Goal: Contribute content

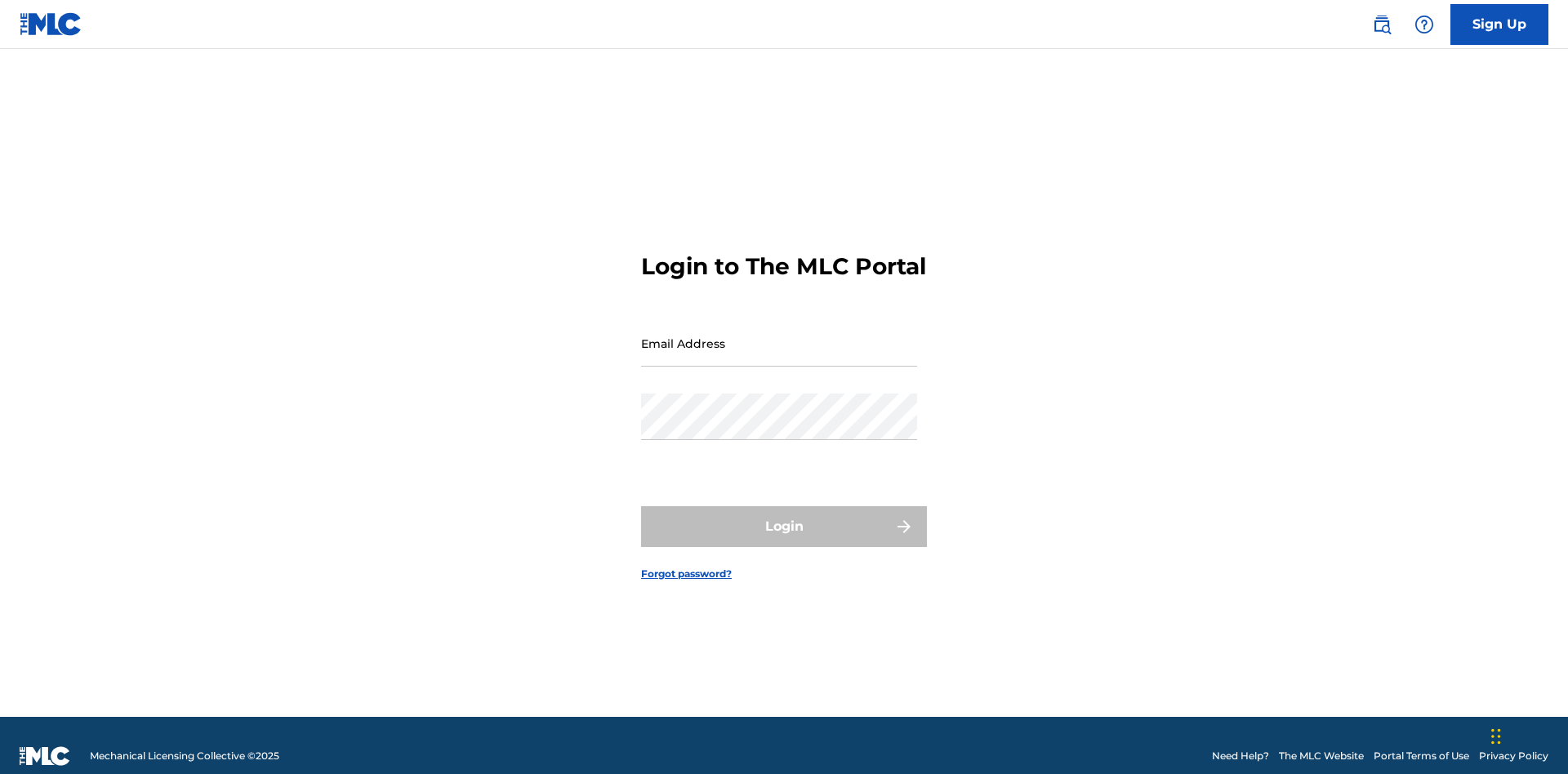
scroll to position [22, 0]
click at [779, 336] on input "Email Address" at bounding box center [778, 343] width 276 height 46
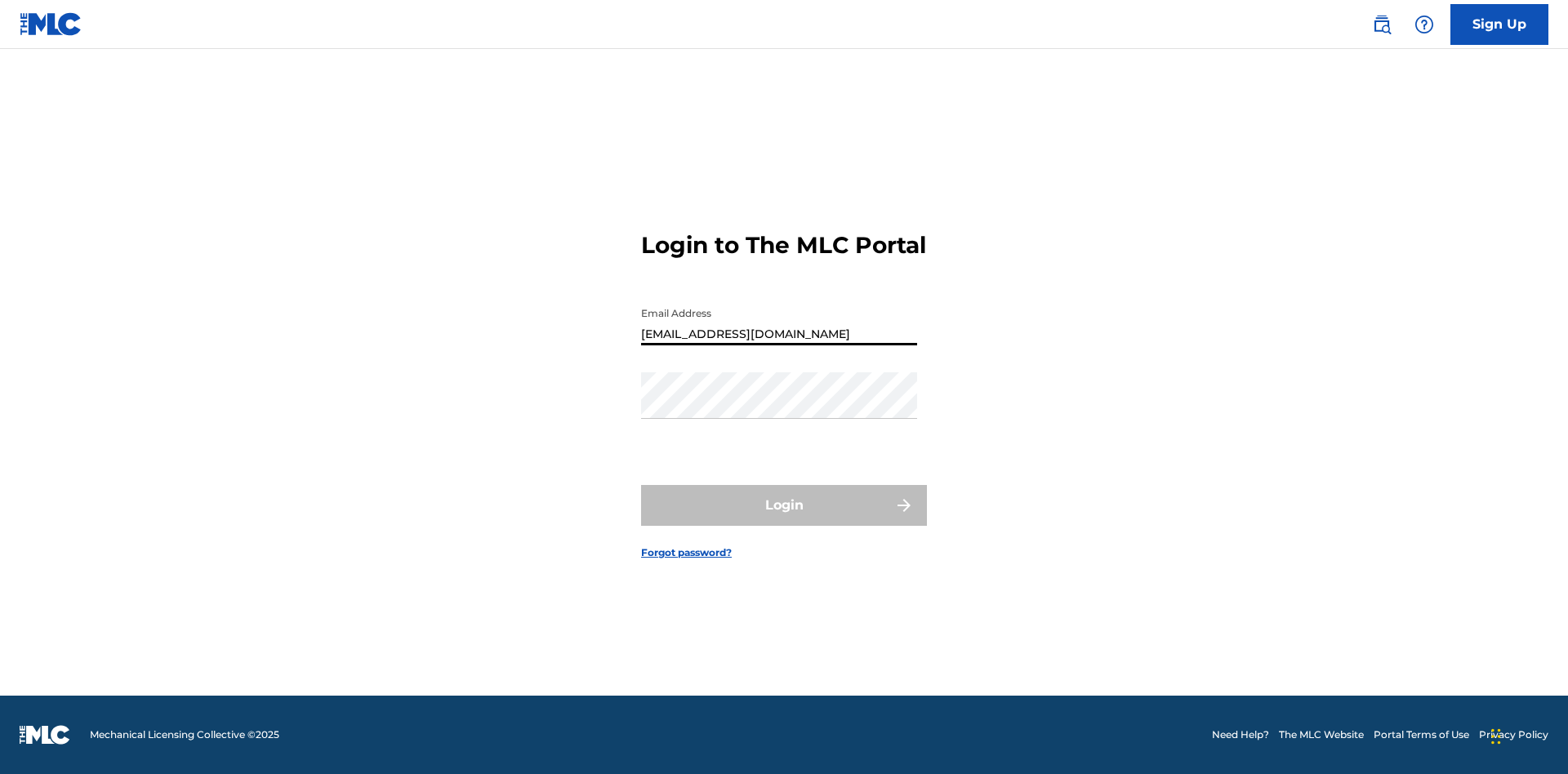
type input "[EMAIL_ADDRESS][DOMAIN_NAME]"
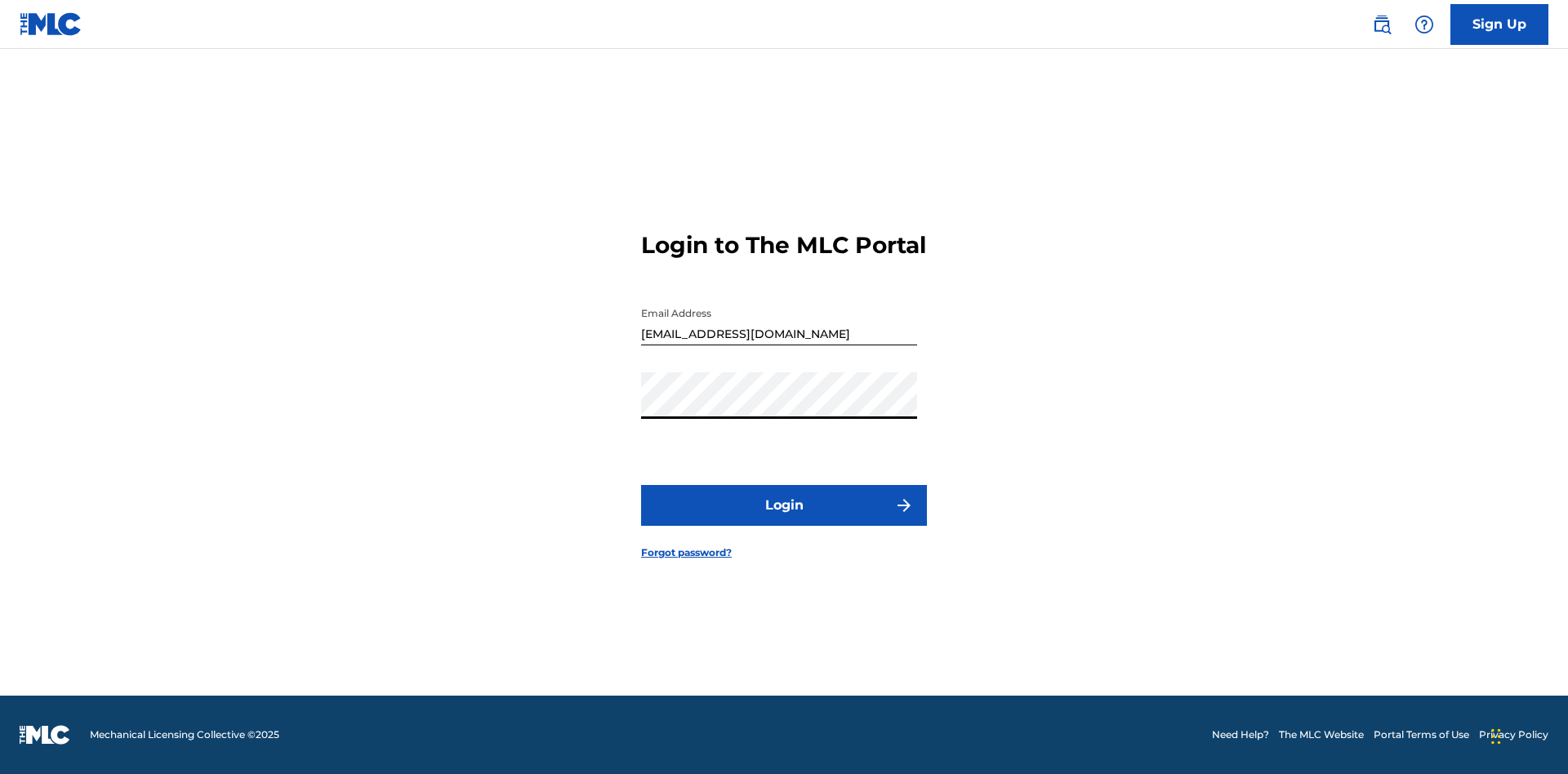
click at [784, 520] on button "Login" at bounding box center [784, 505] width 286 height 40
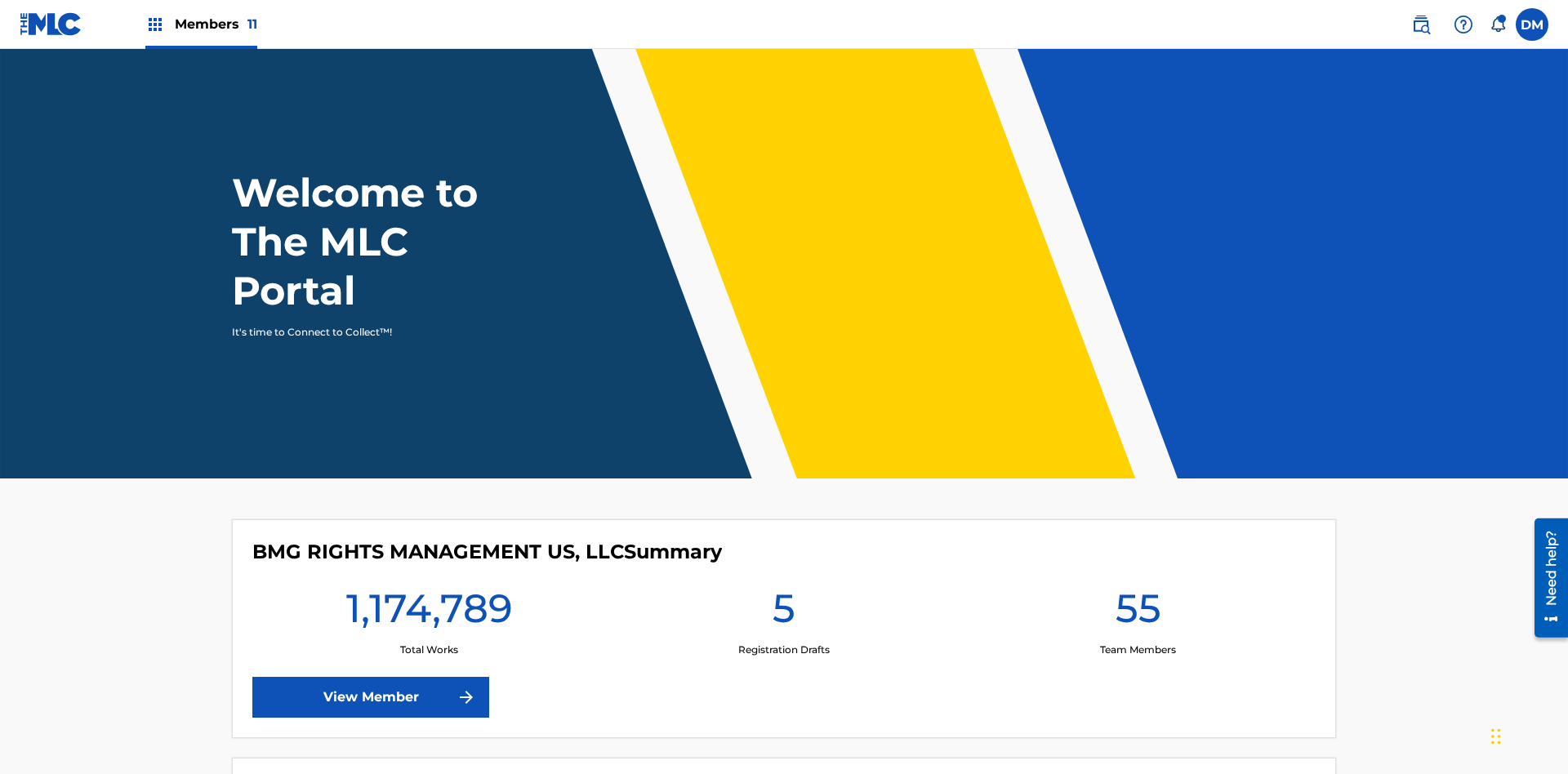
scroll to position [71, 0]
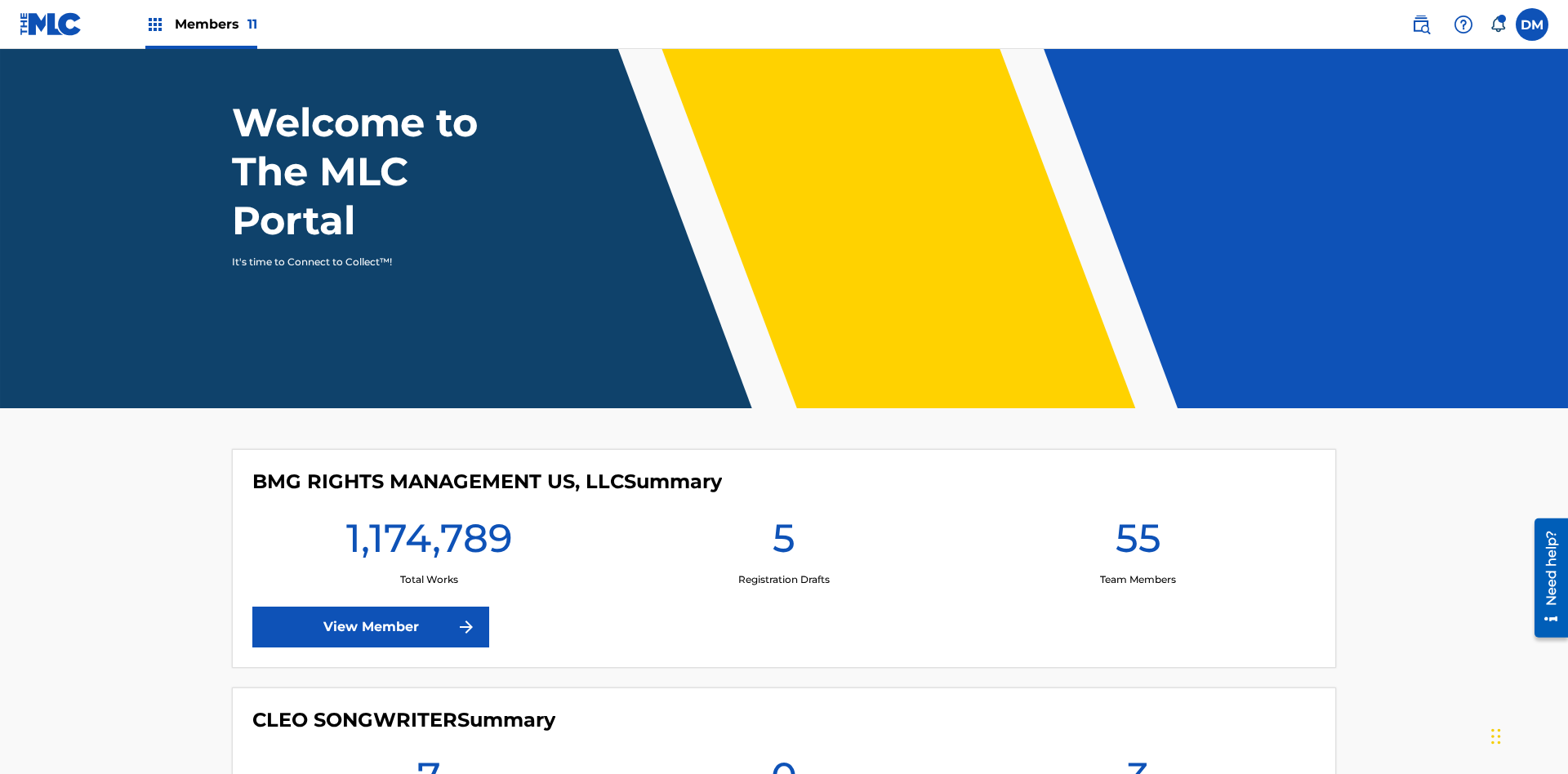
click at [200, 24] on span "Members 11" at bounding box center [216, 24] width 83 height 19
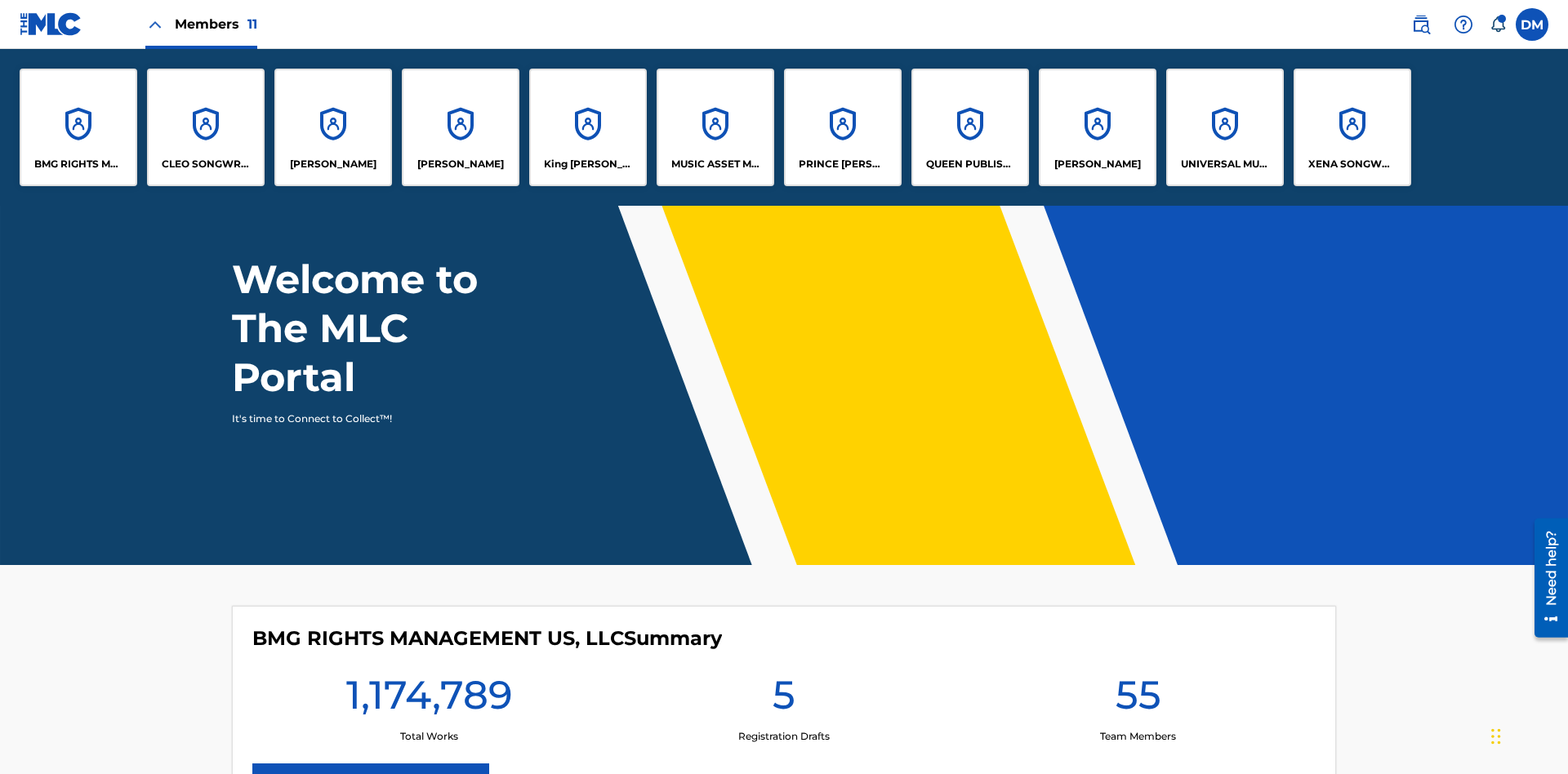
scroll to position [0, 0]
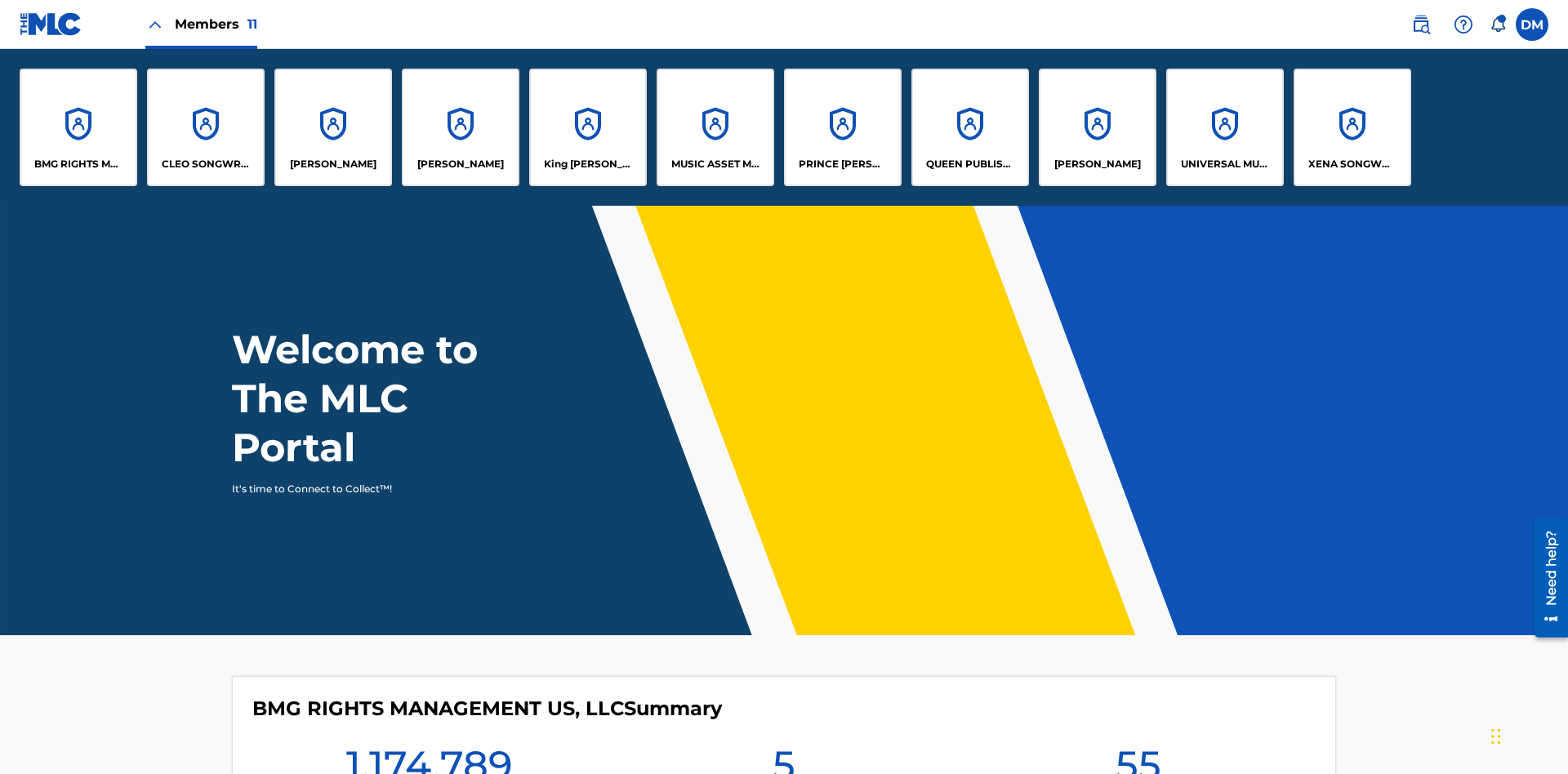
click at [1224, 164] on p "UNIVERSAL MUSIC PUB GROUP" at bounding box center [1224, 165] width 89 height 15
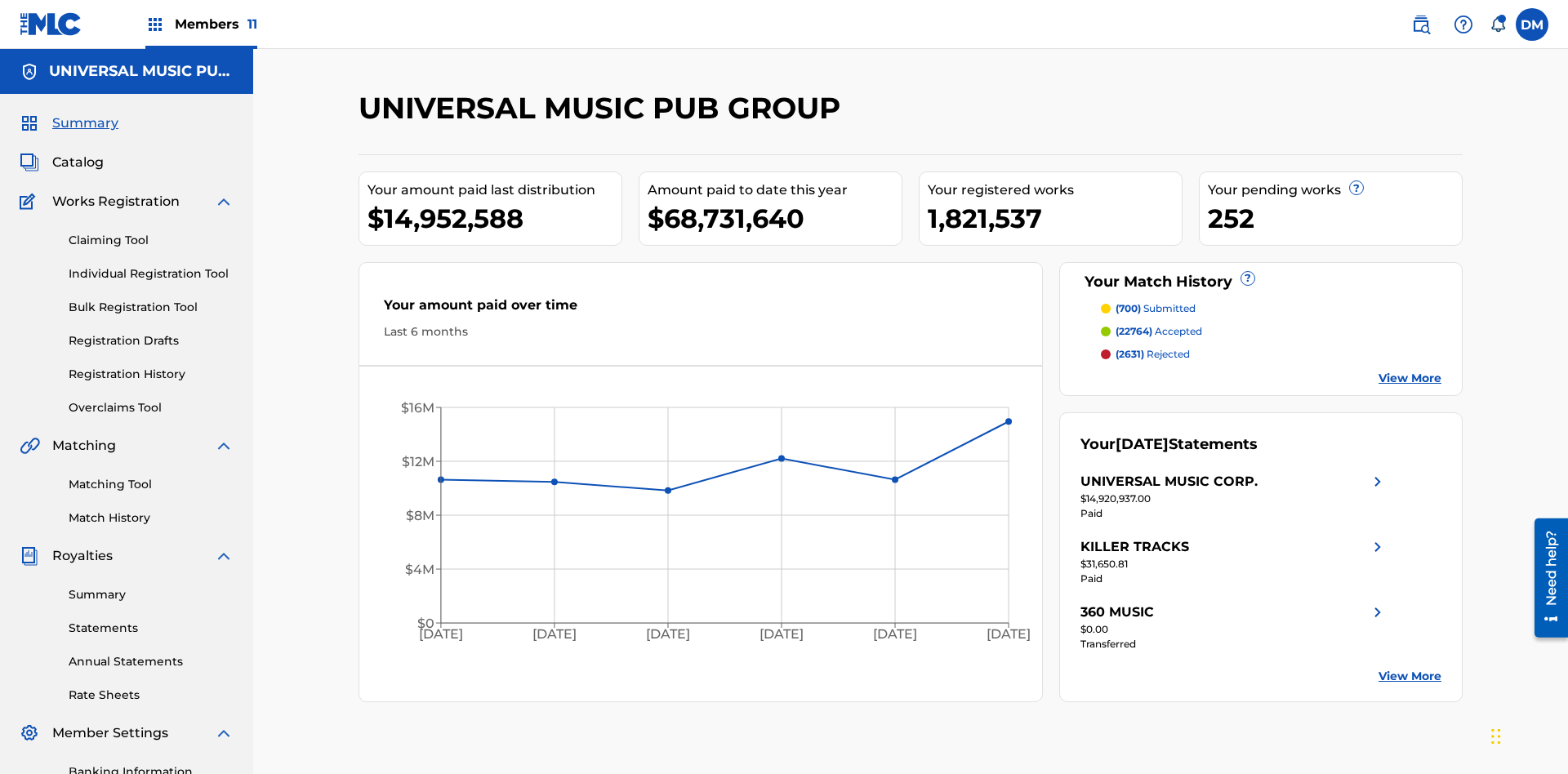
click at [151, 266] on link "Individual Registration Tool" at bounding box center [151, 274] width 165 height 17
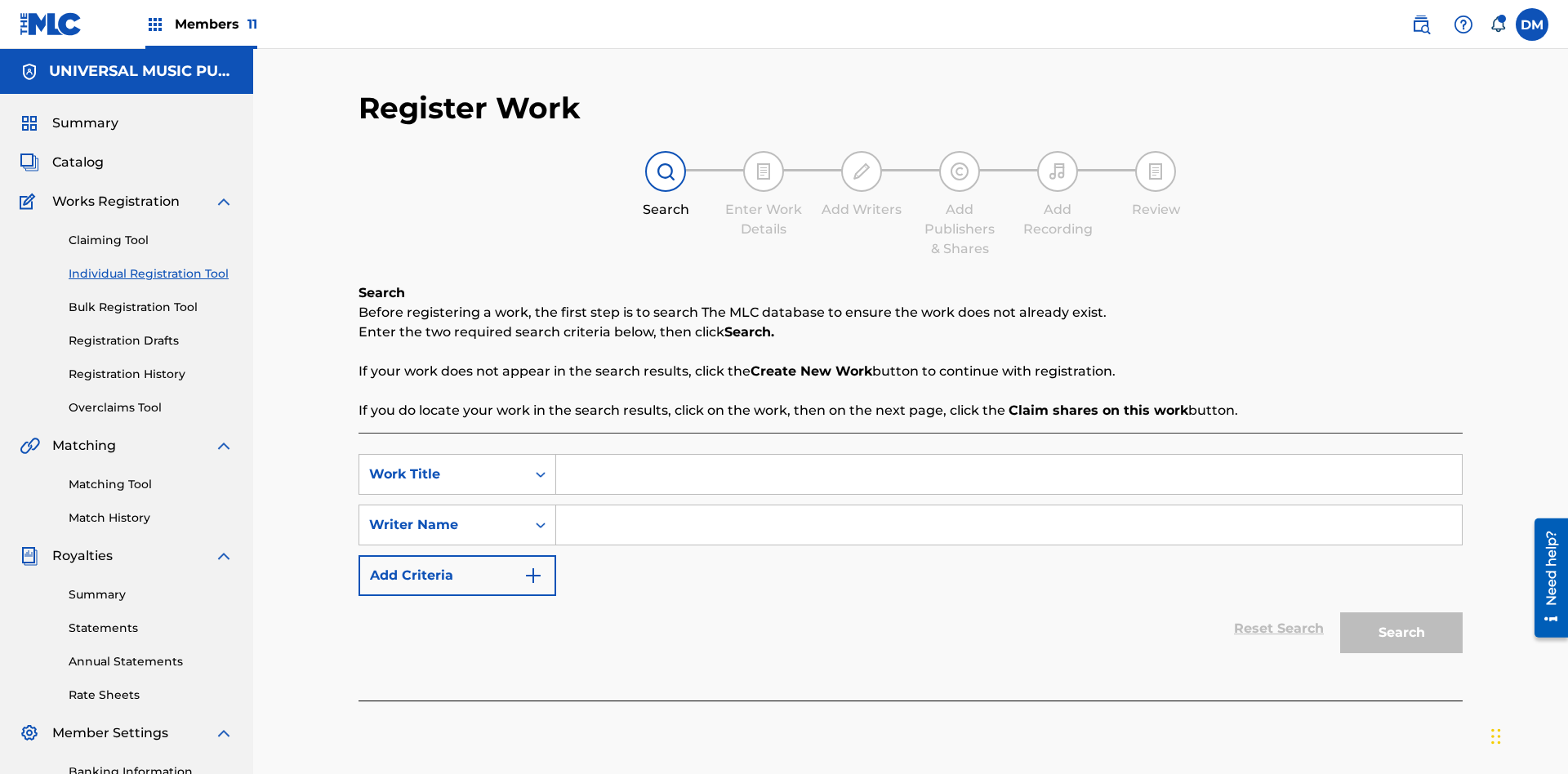
click at [1008, 455] on input "Search Form" at bounding box center [1009, 475] width 905 height 40
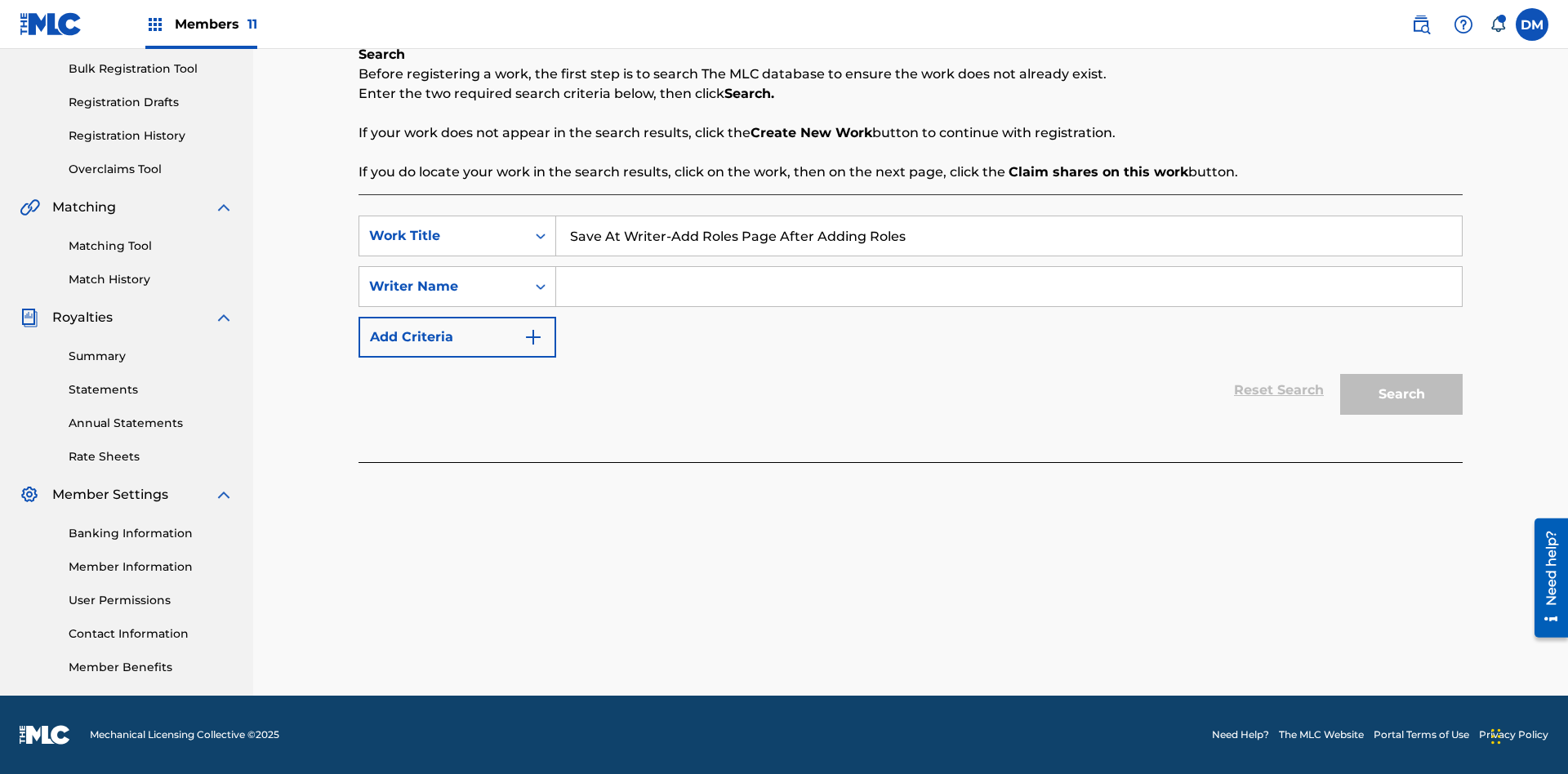
type input "Save At Writer-Add Roles Page After Adding Roles"
click at [1008, 287] on input "Search Form" at bounding box center [1009, 287] width 905 height 40
type input "QWERTYUIOP"
click at [1401, 395] on button "Search" at bounding box center [1401, 394] width 122 height 40
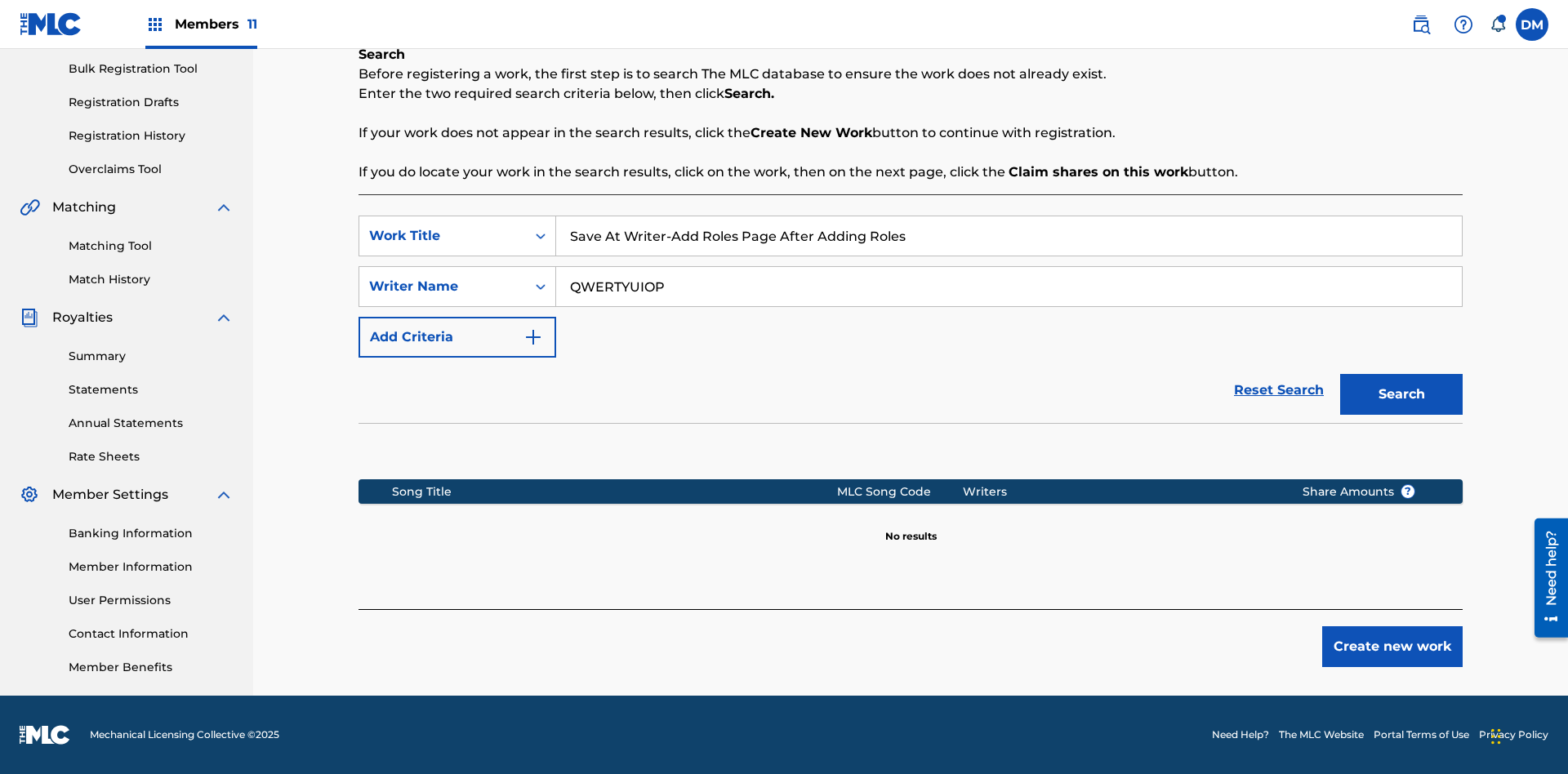
click at [1392, 647] on button "Create new work" at bounding box center [1392, 646] width 140 height 40
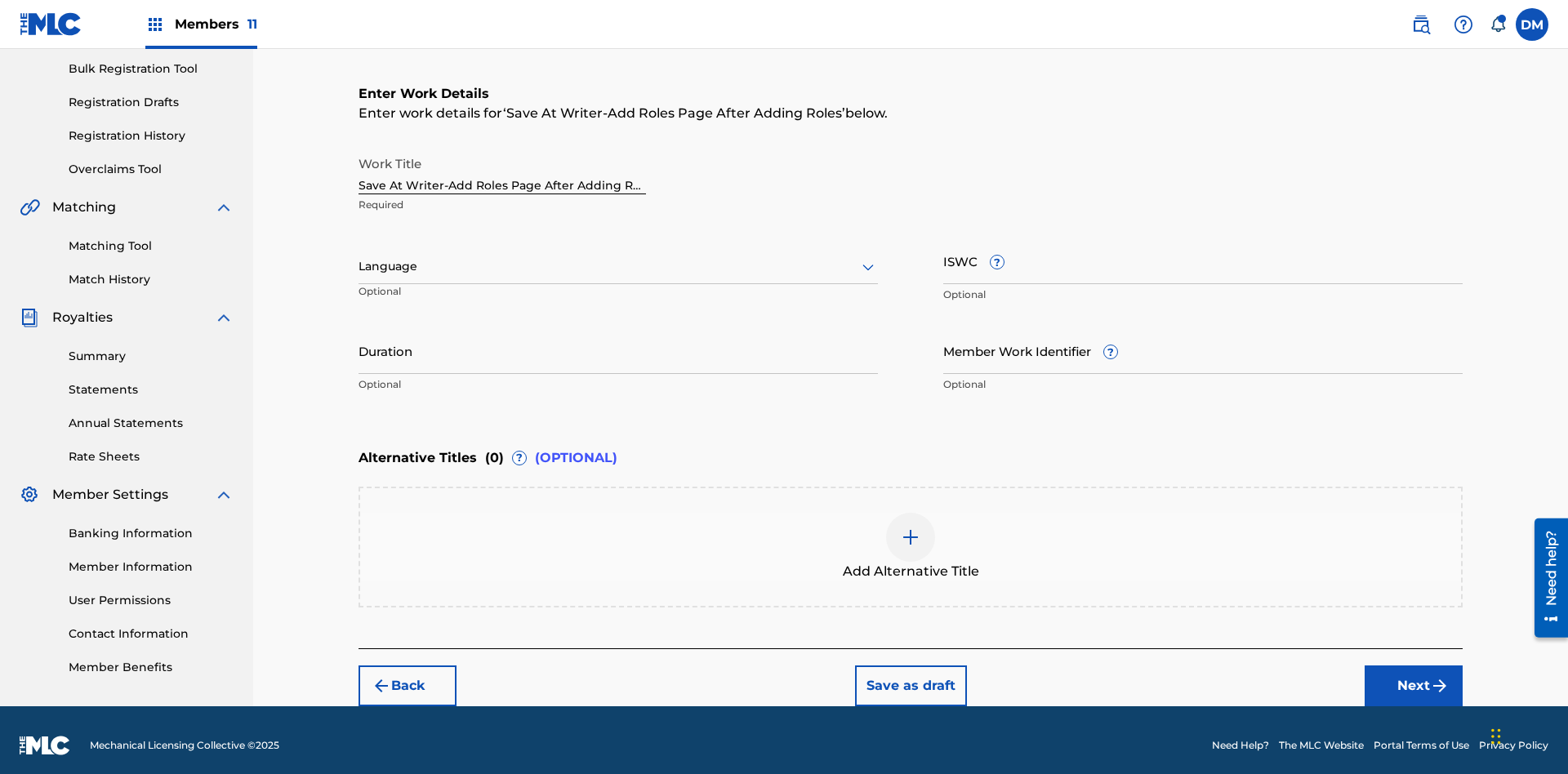
click at [618, 340] on input "Duration" at bounding box center [618, 350] width 520 height 46
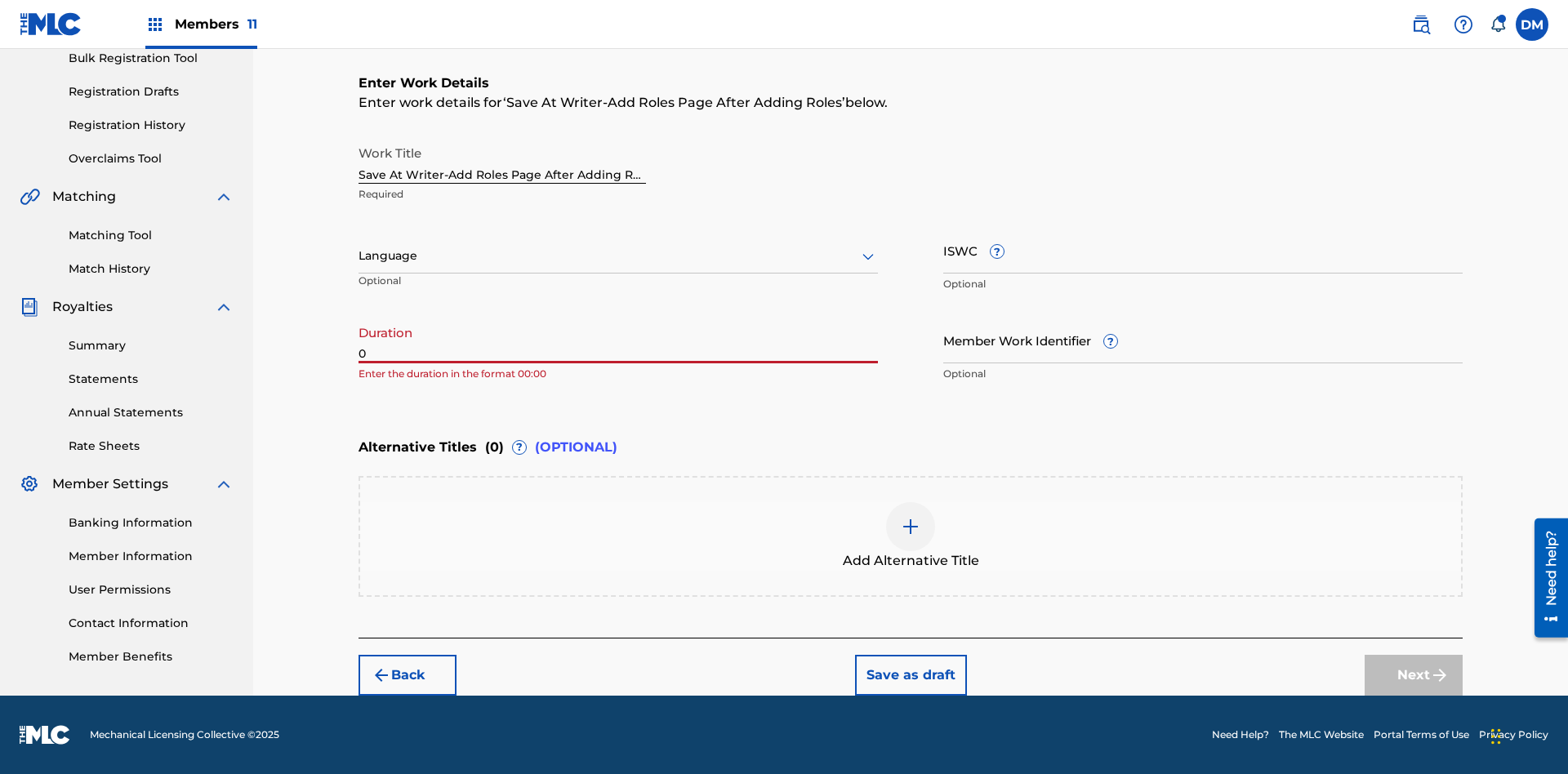
click at [618, 340] on input "0" at bounding box center [618, 340] width 520 height 46
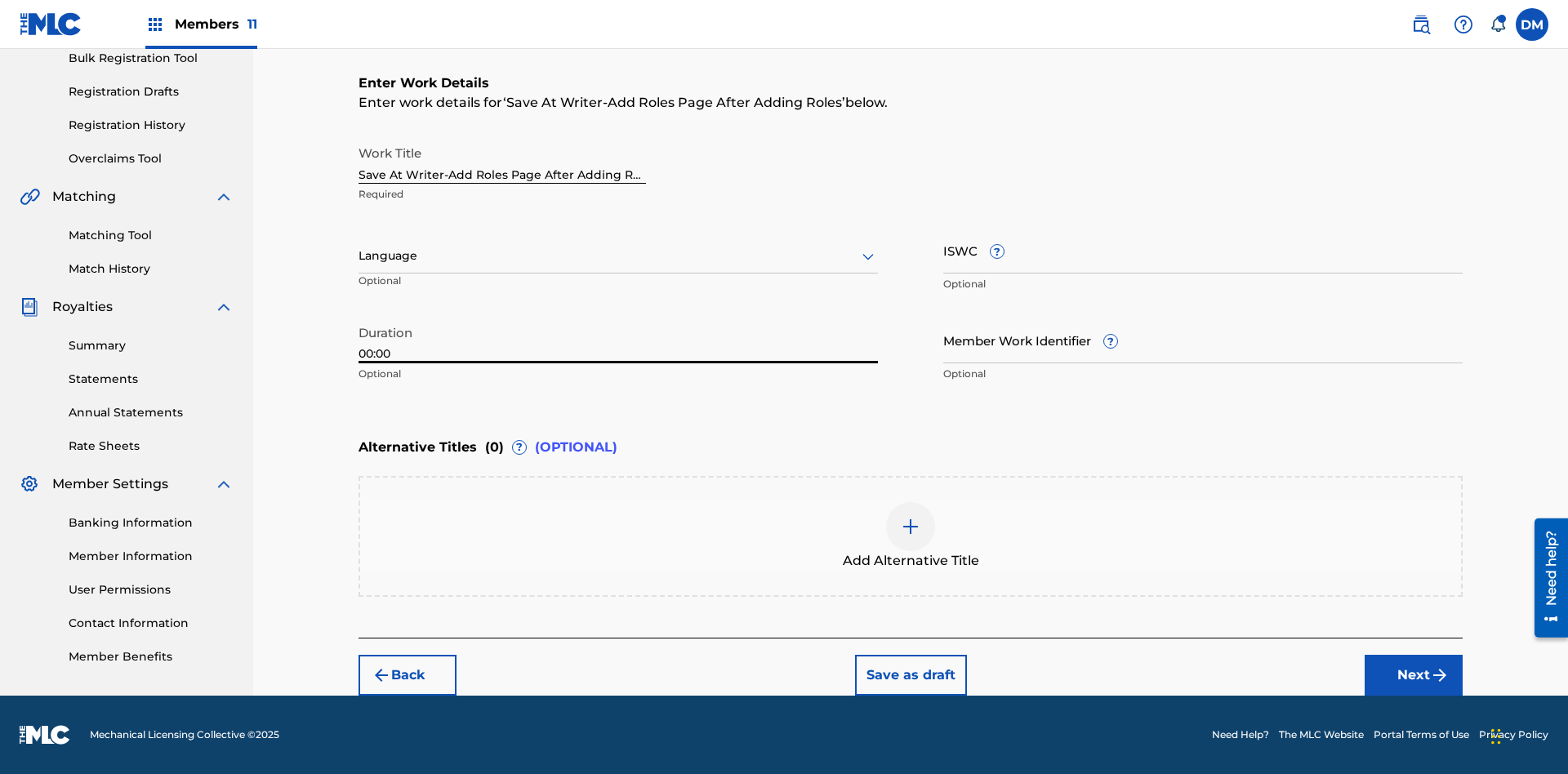
type input "00:00"
click at [868, 256] on icon at bounding box center [868, 256] width 20 height 20
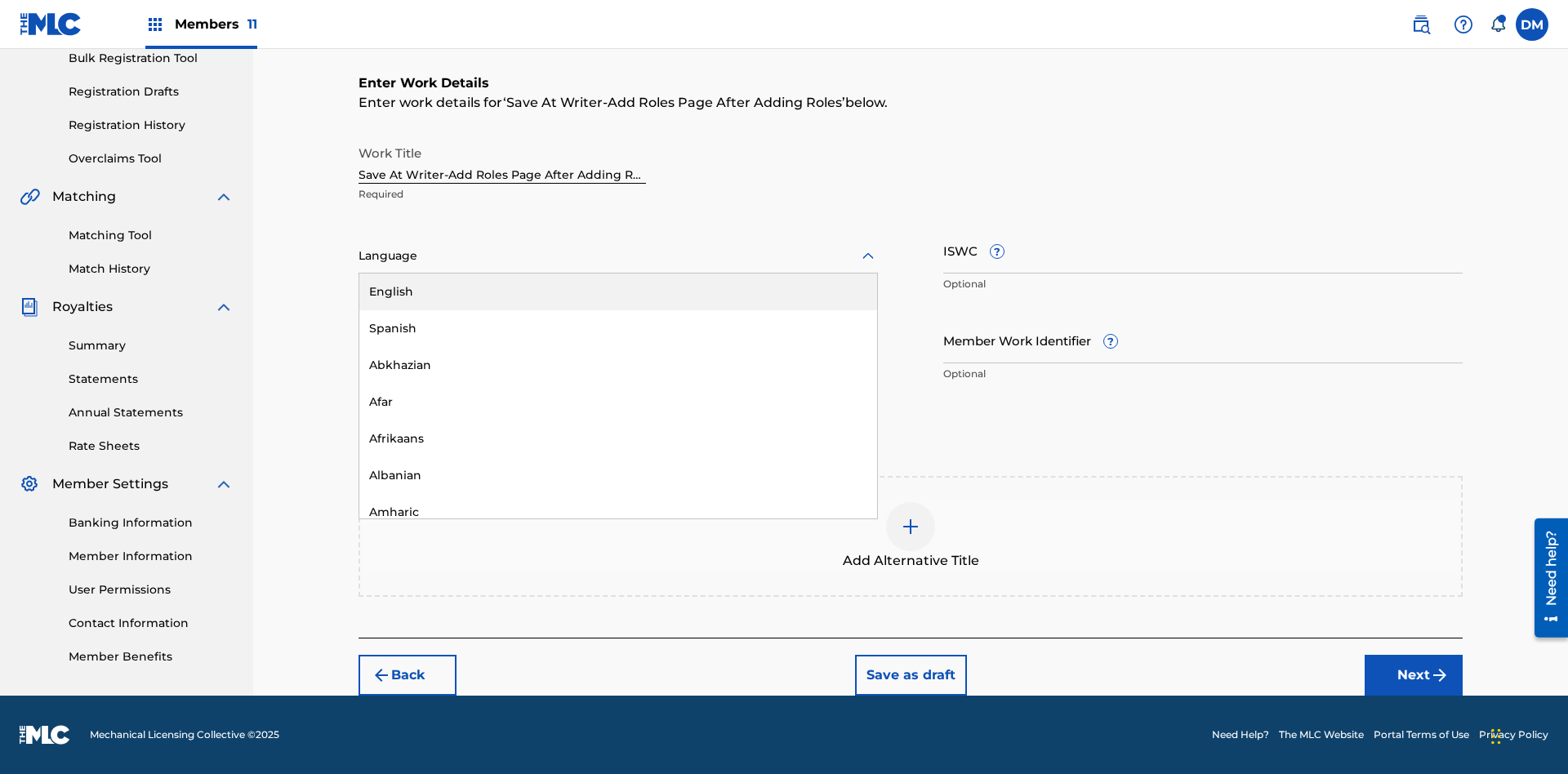
click at [618, 402] on div "Afar" at bounding box center [618, 402] width 518 height 37
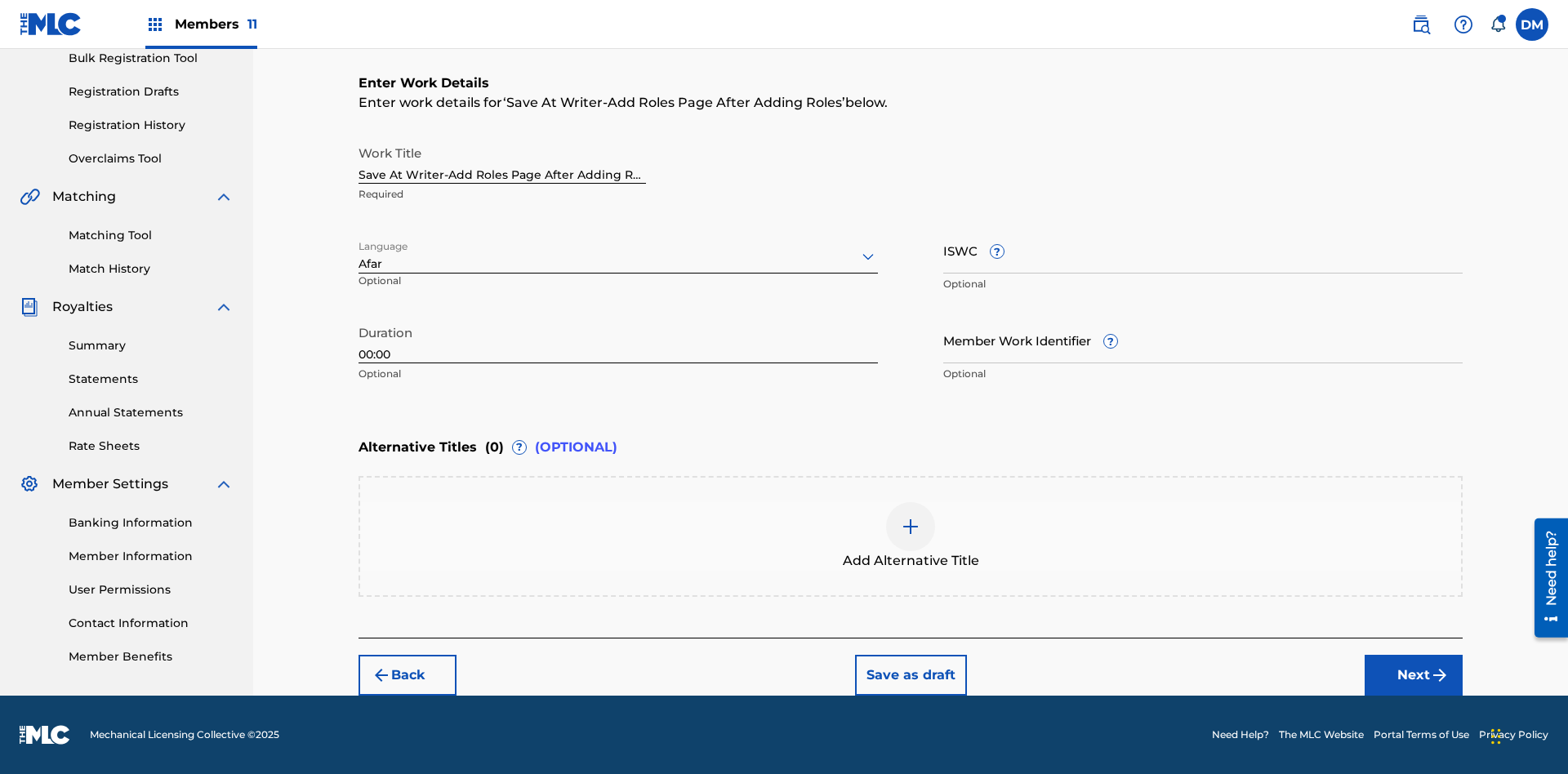
click at [1203, 340] on input "Member Work Identifier ?" at bounding box center [1203, 340] width 520 height 46
type input "2025.08.19.04"
click at [1203, 250] on input "ISWC ?" at bounding box center [1203, 250] width 520 height 46
type input "T-123.456.789-4"
click at [910, 536] on img at bounding box center [910, 526] width 20 height 20
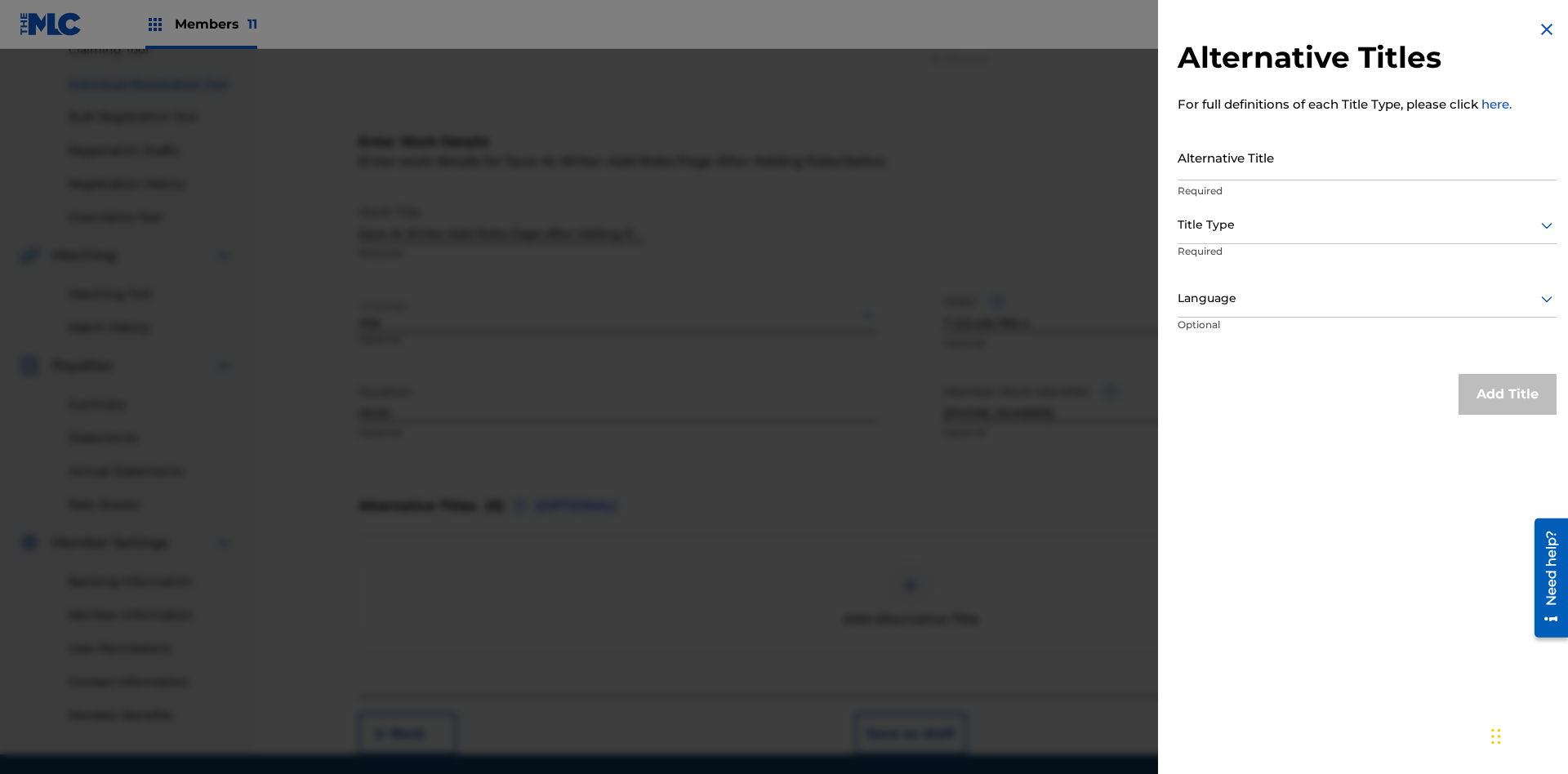
click at [1367, 157] on input "Alternative Title" at bounding box center [1367, 156] width 379 height 46
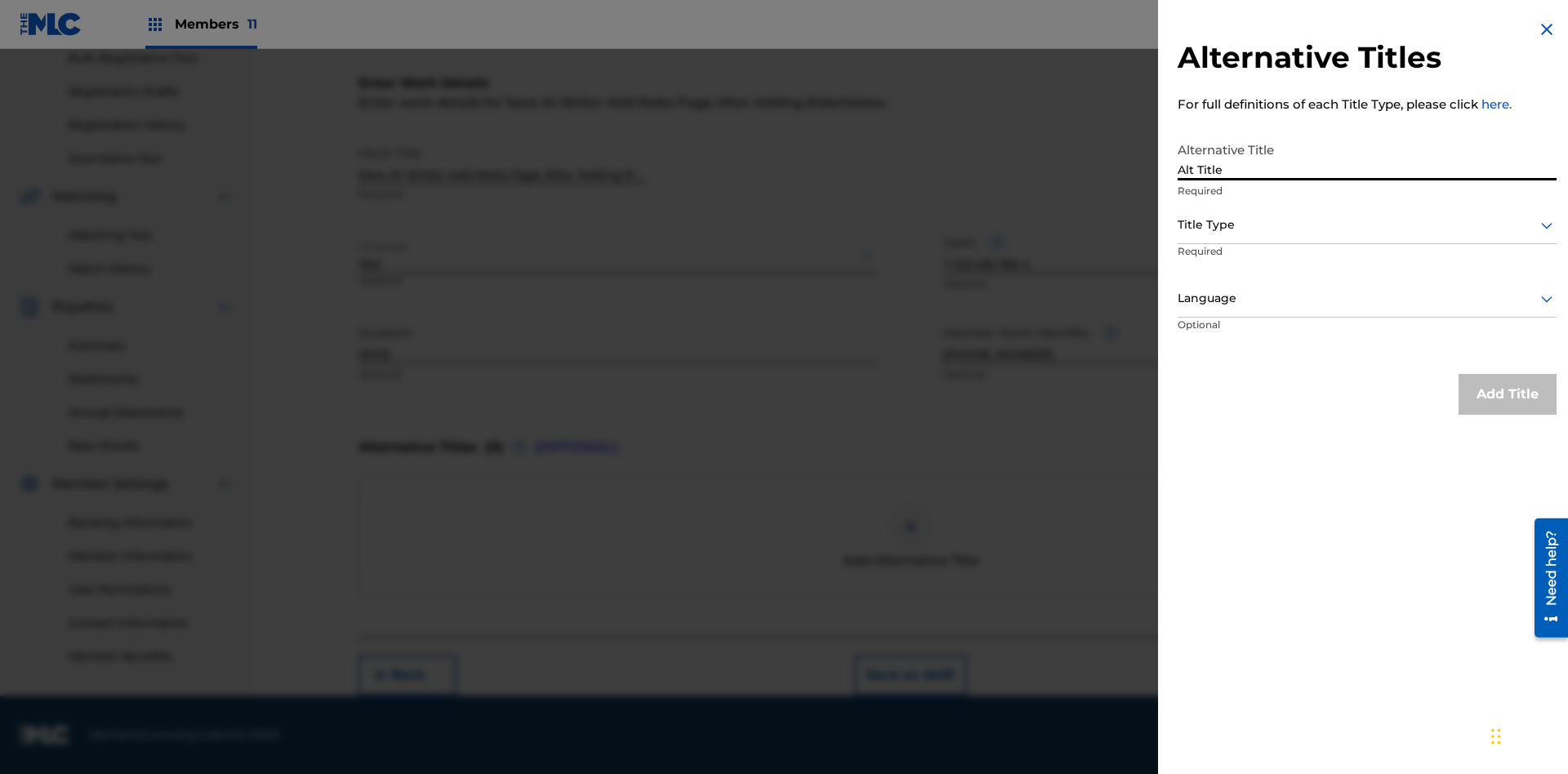
type input "Alt Title"
click at [1367, 225] on div at bounding box center [1367, 225] width 379 height 21
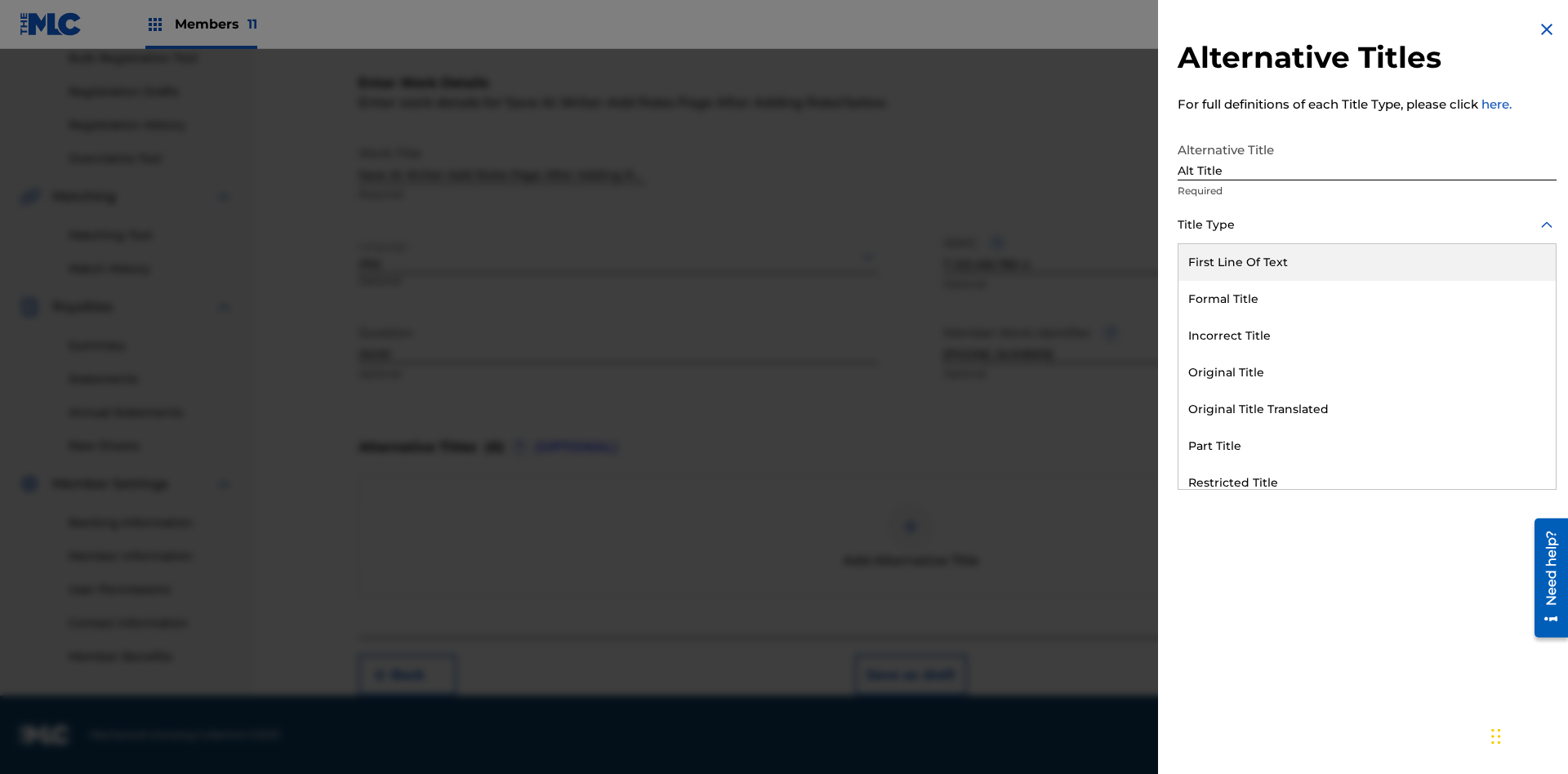
click at [1367, 373] on div "Original Title" at bounding box center [1367, 373] width 377 height 37
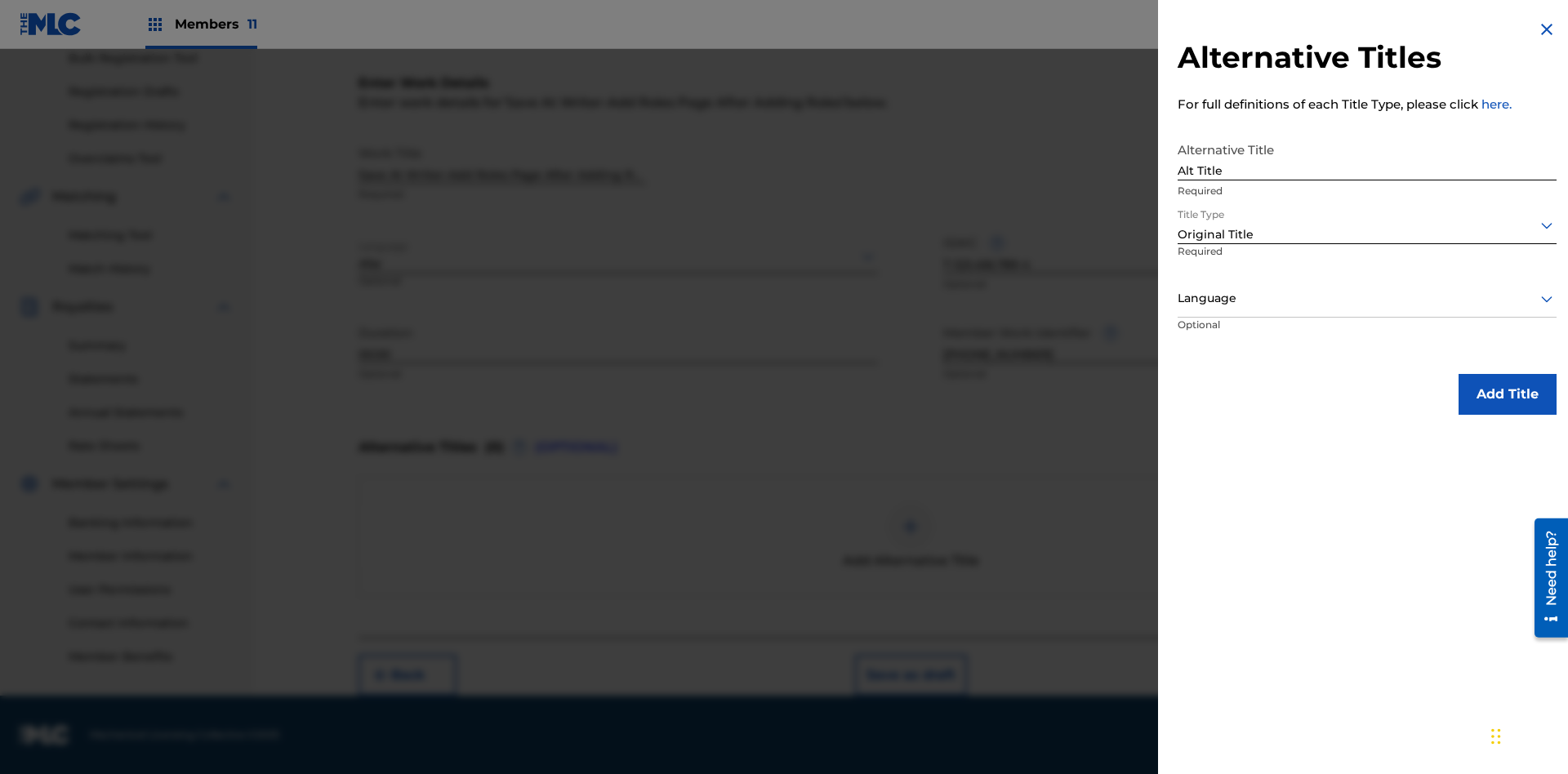
click at [1367, 298] on div at bounding box center [1367, 298] width 379 height 21
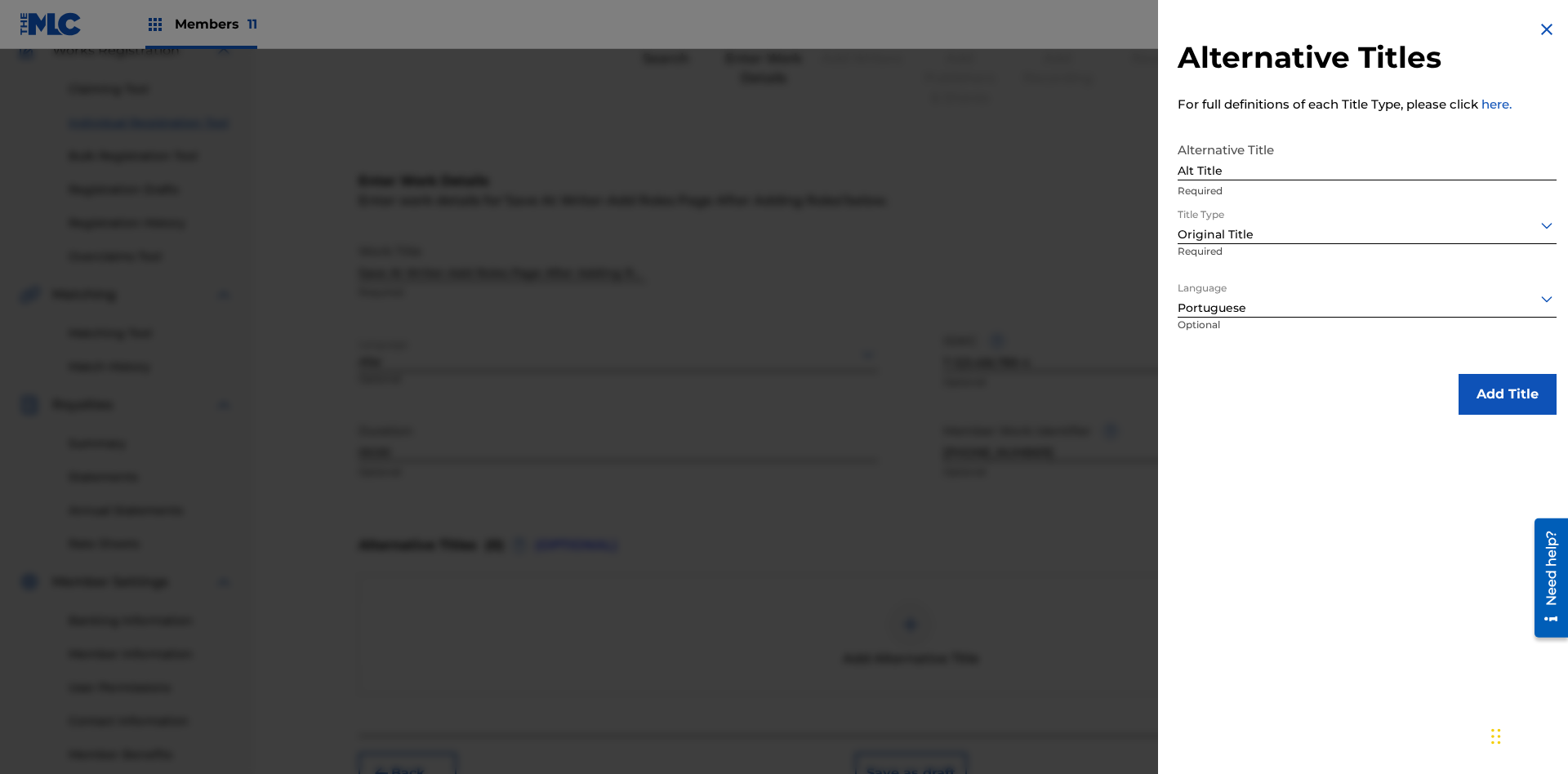
click at [1507, 394] on button "Add Title" at bounding box center [1507, 394] width 98 height 40
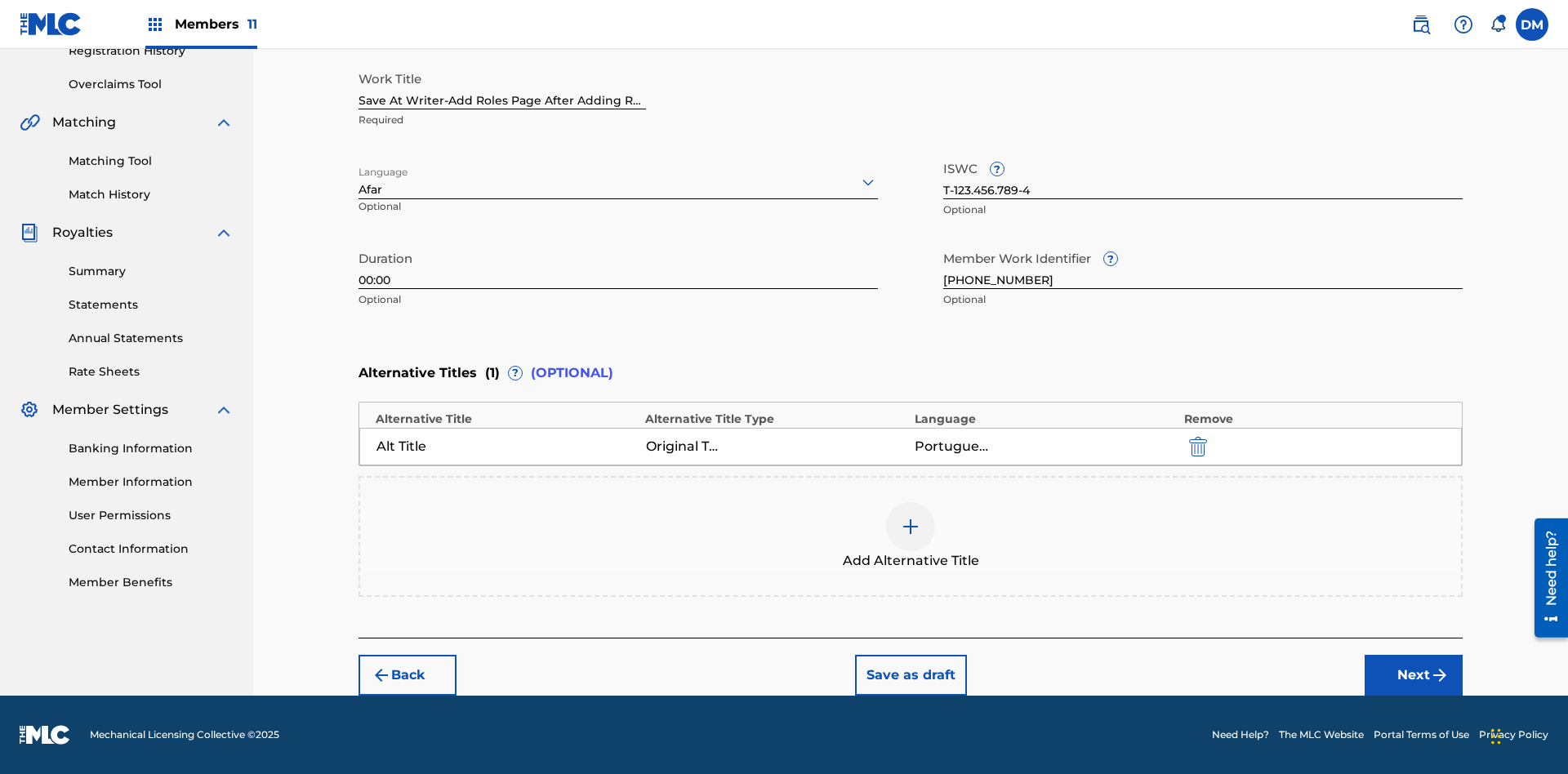
click at [1414, 675] on button "Next" at bounding box center [1414, 675] width 98 height 40
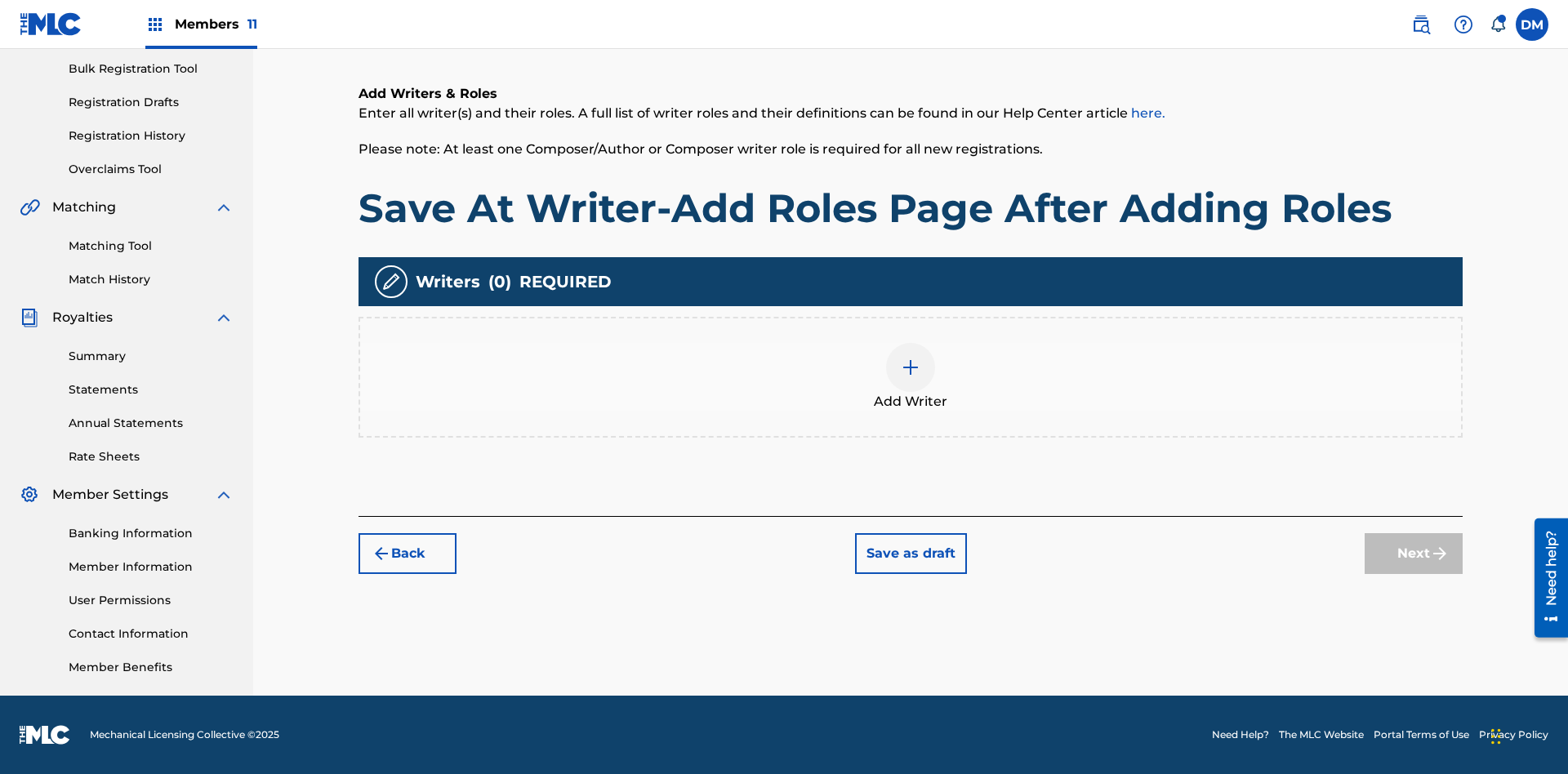
scroll to position [238, 0]
click at [910, 377] on img at bounding box center [910, 367] width 20 height 20
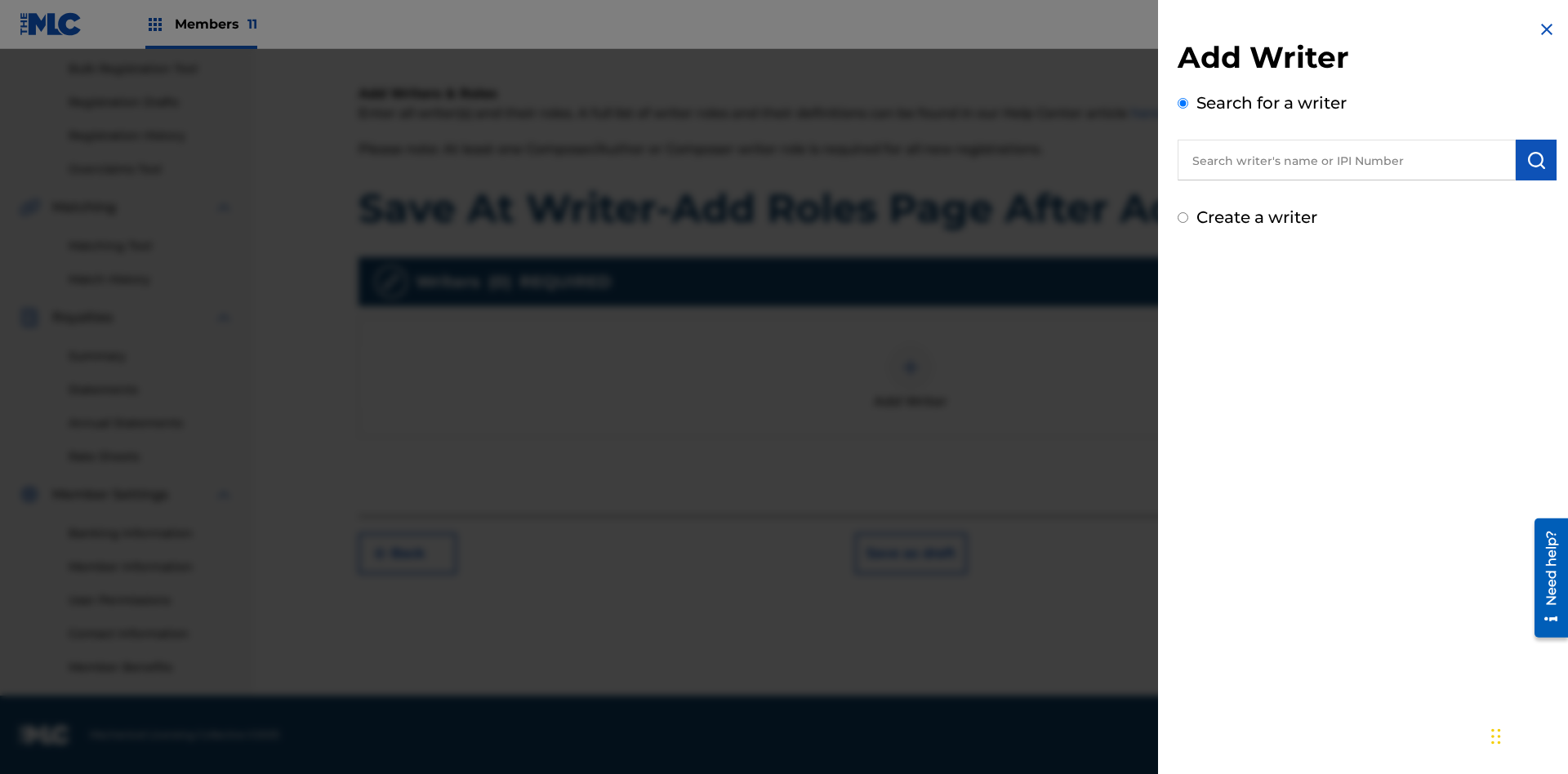
click at [1347, 160] on input "text" at bounding box center [1346, 159] width 338 height 40
type input "MARK STEVEN BERKOWITZ"
click at [1536, 160] on img "submit" at bounding box center [1535, 160] width 20 height 20
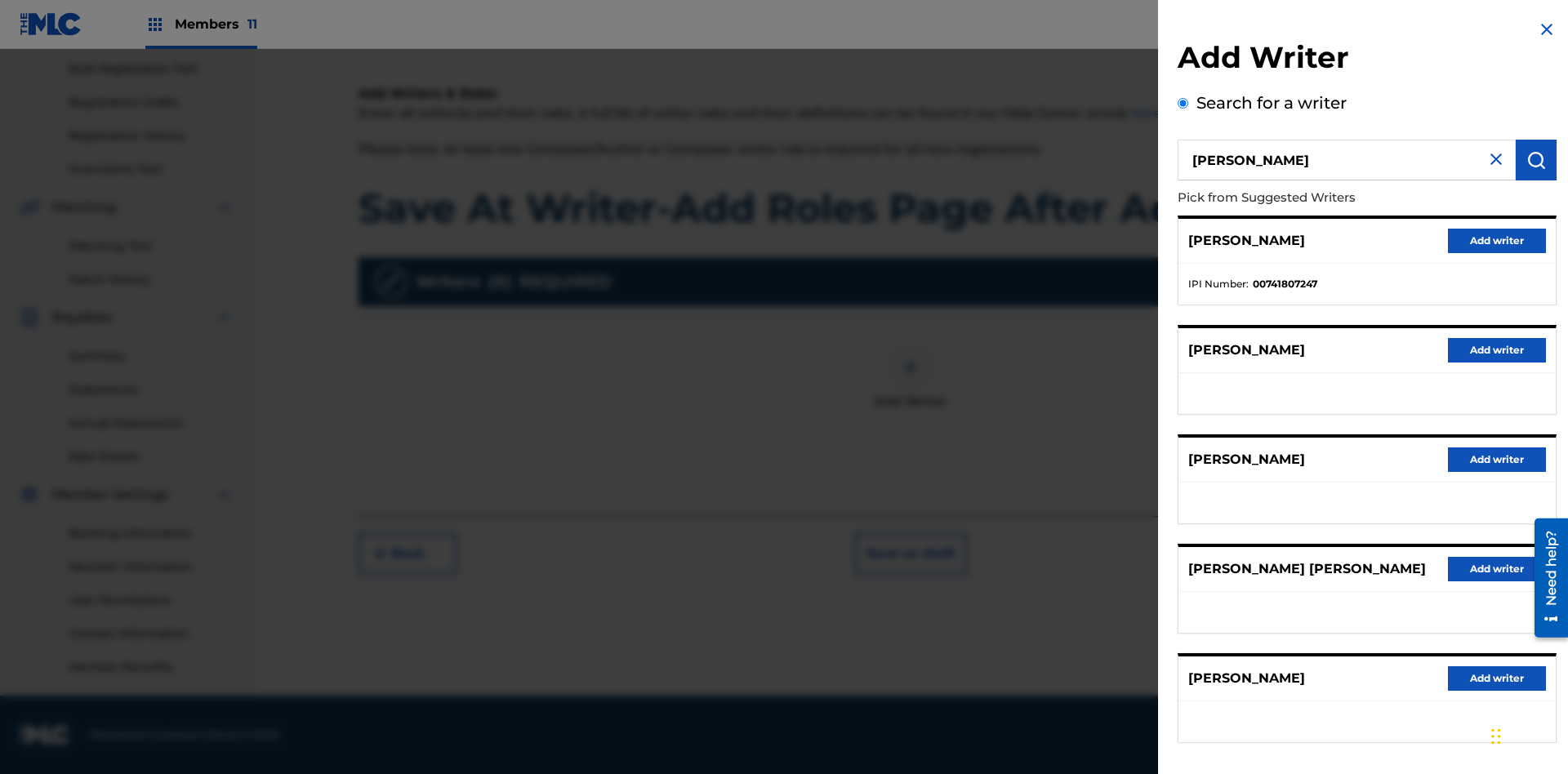
click at [1496, 240] on button "Add writer" at bounding box center [1496, 241] width 98 height 24
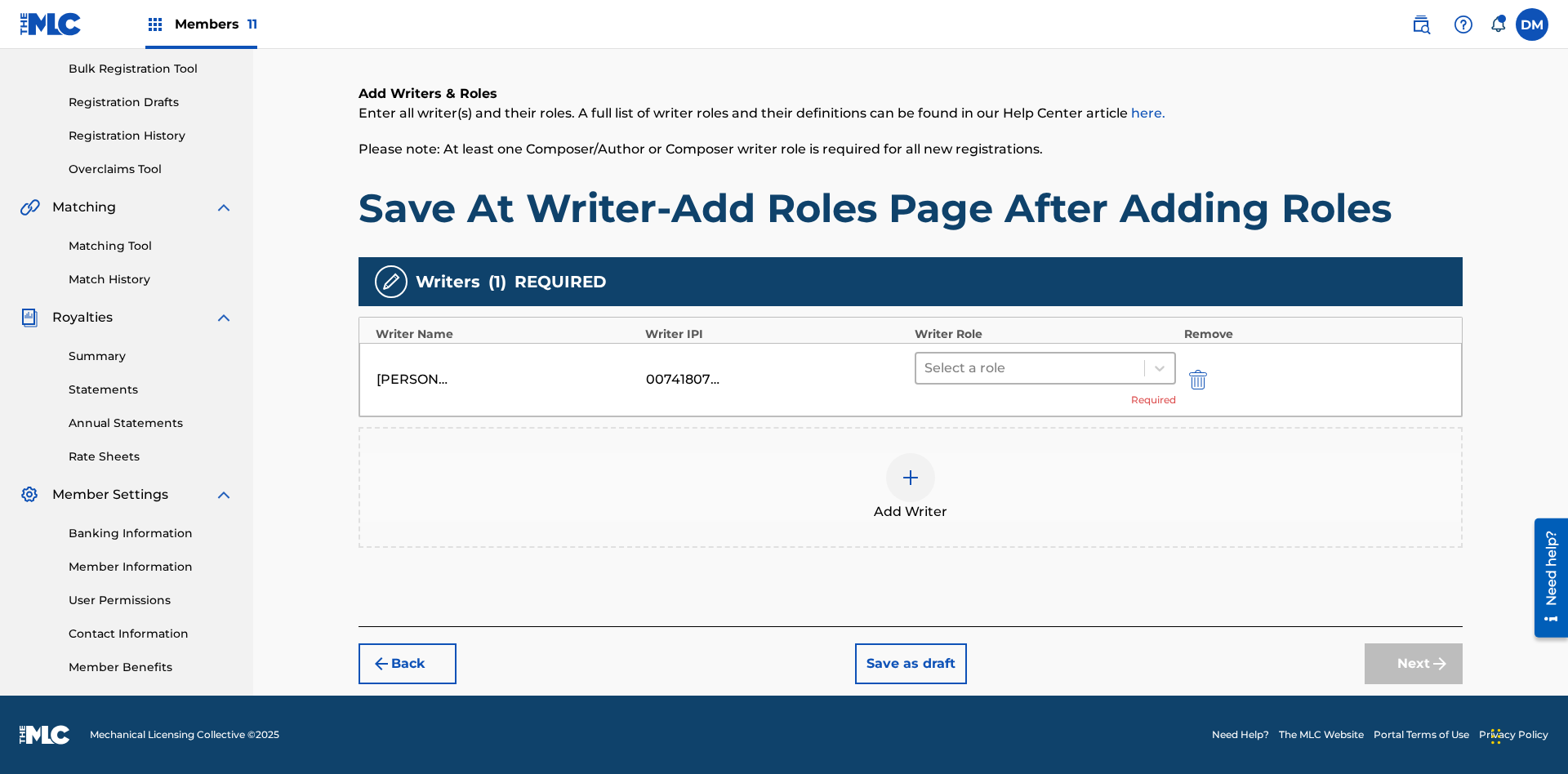
click at [926, 367] on input "text" at bounding box center [925, 368] width 3 height 20
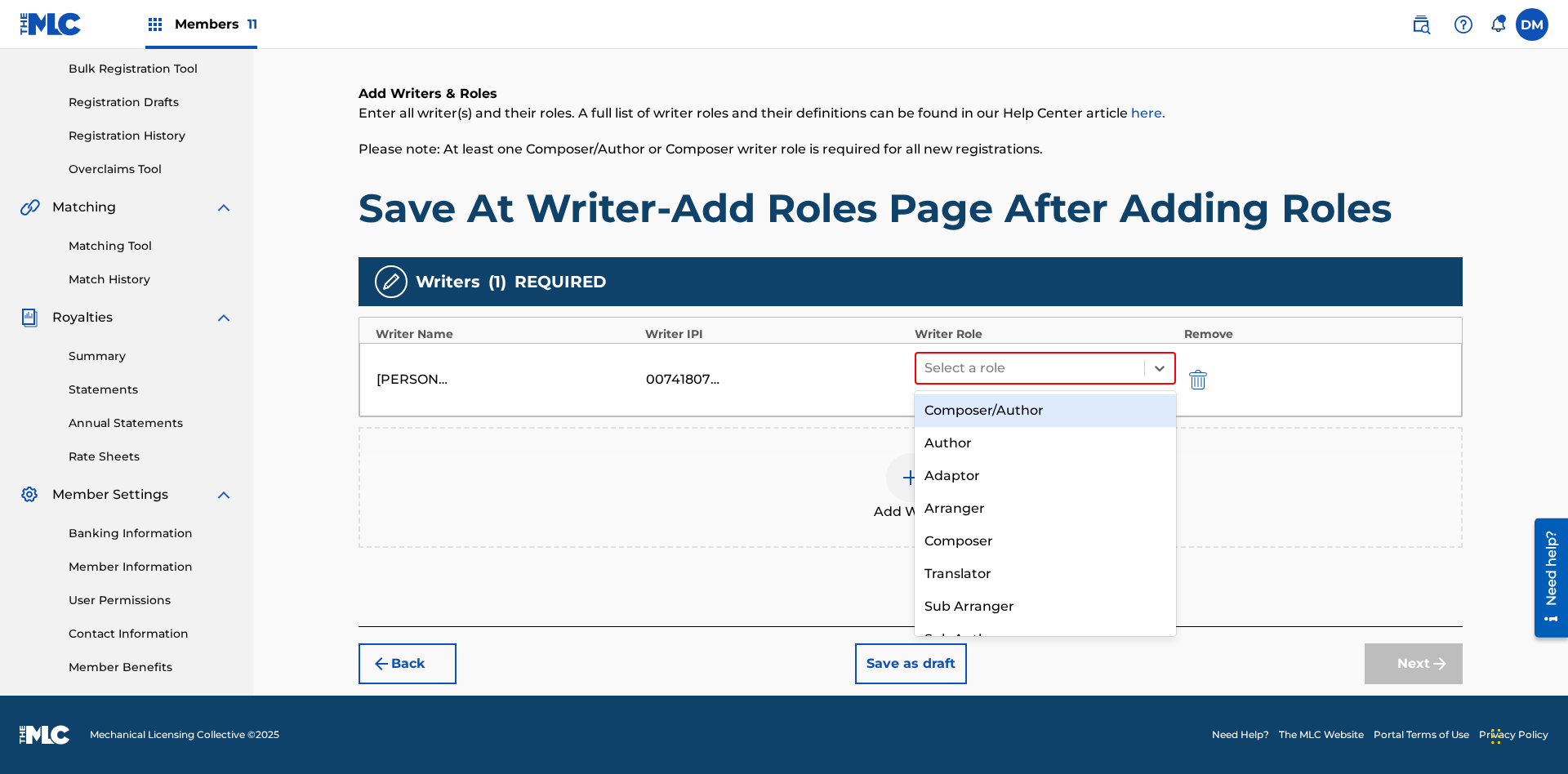
click at [1045, 540] on div "Composer" at bounding box center [1046, 541] width 262 height 33
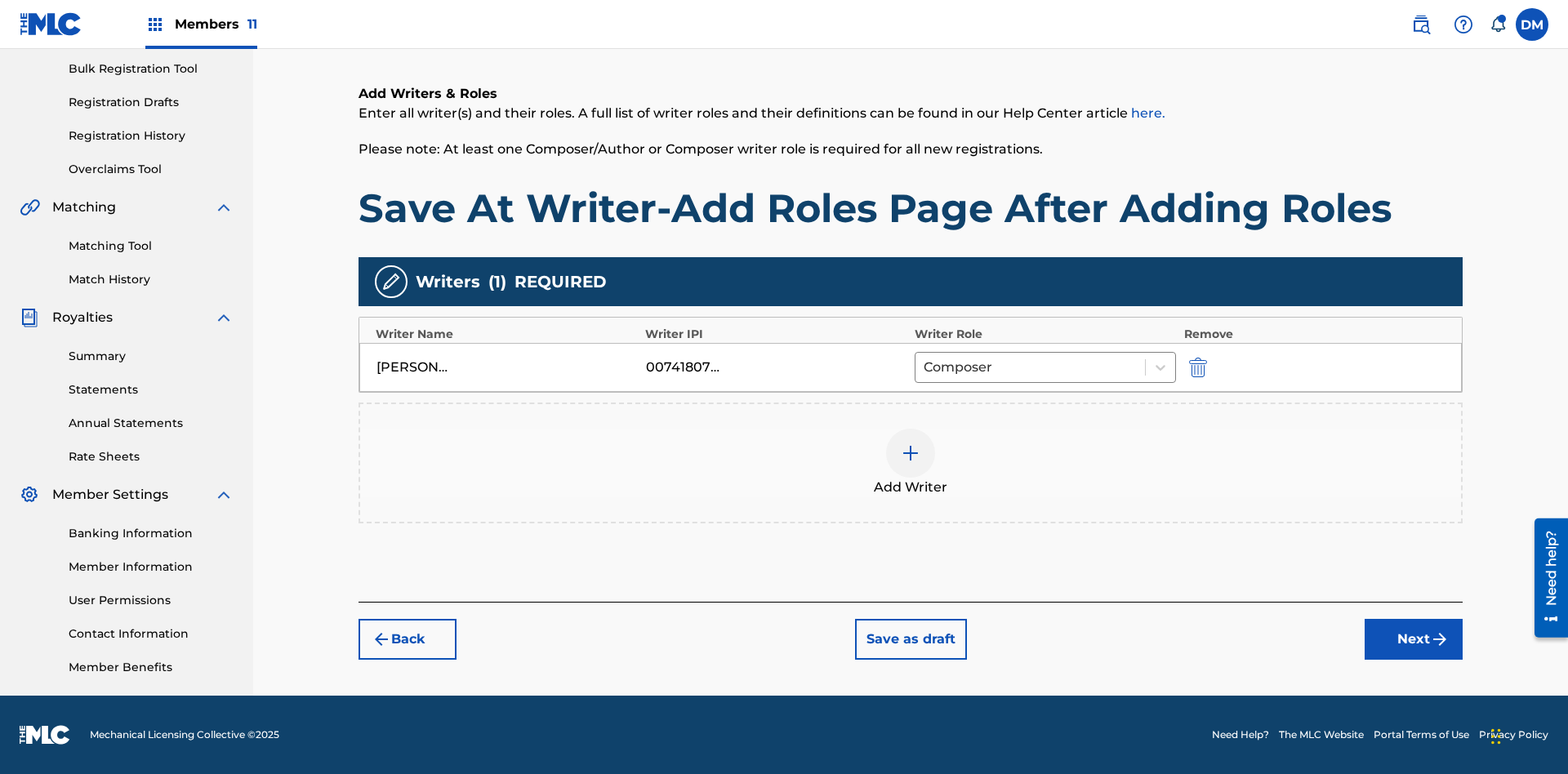
click at [909, 639] on button "Save as draft" at bounding box center [910, 639] width 112 height 40
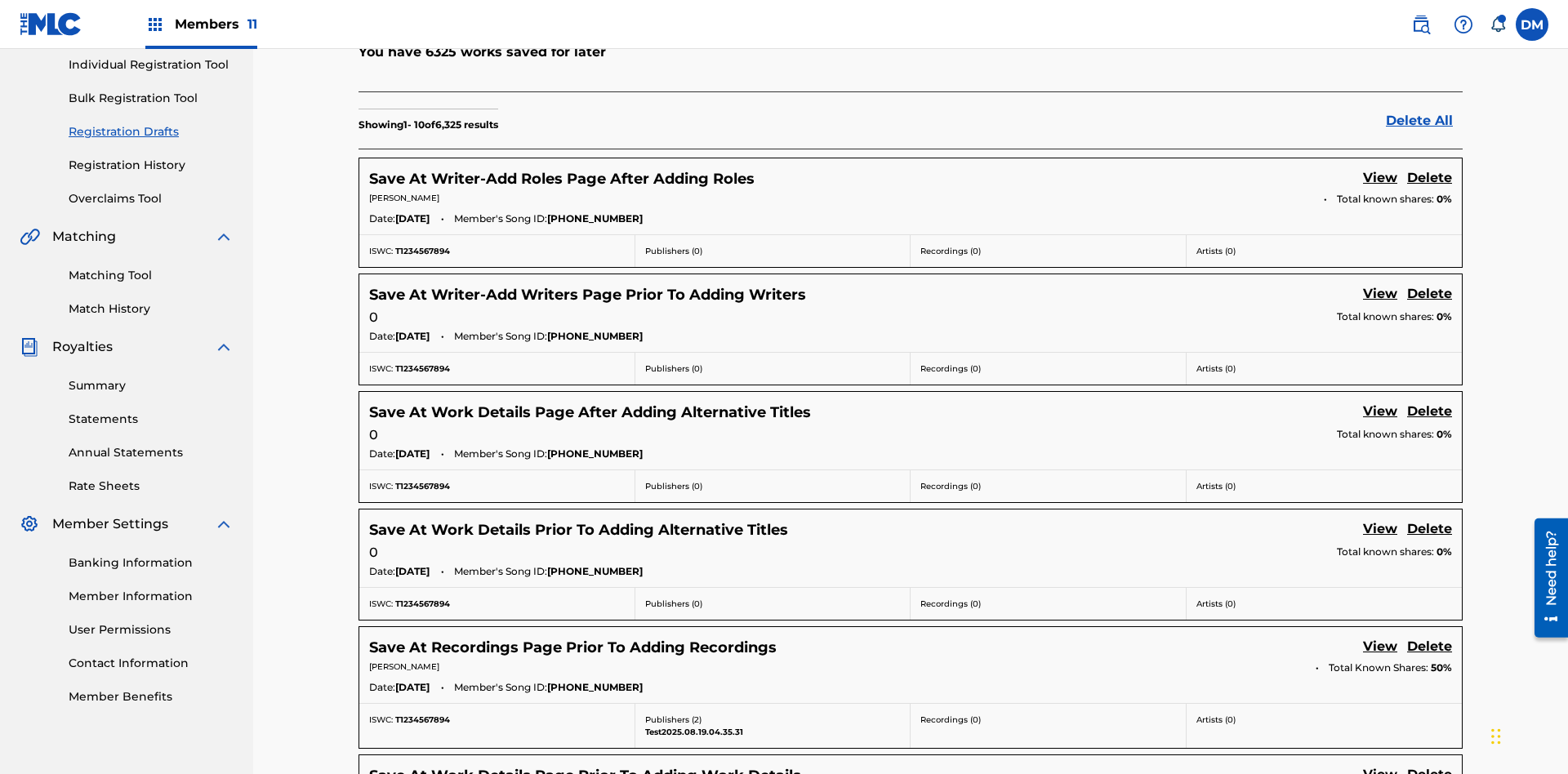
click at [1380, 169] on link "View" at bounding box center [1380, 179] width 34 height 22
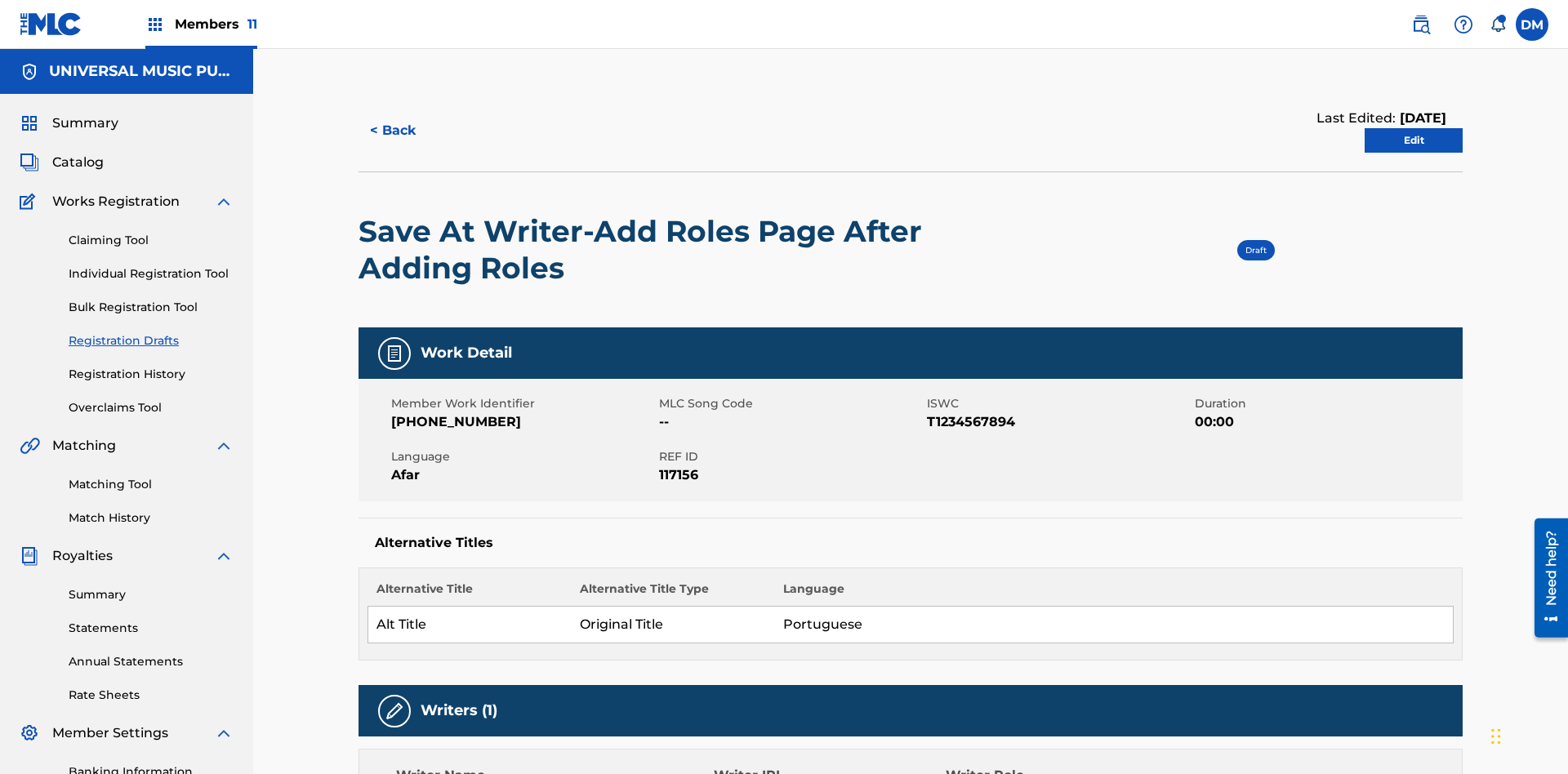
click at [1414, 128] on link "Edit" at bounding box center [1414, 140] width 98 height 24
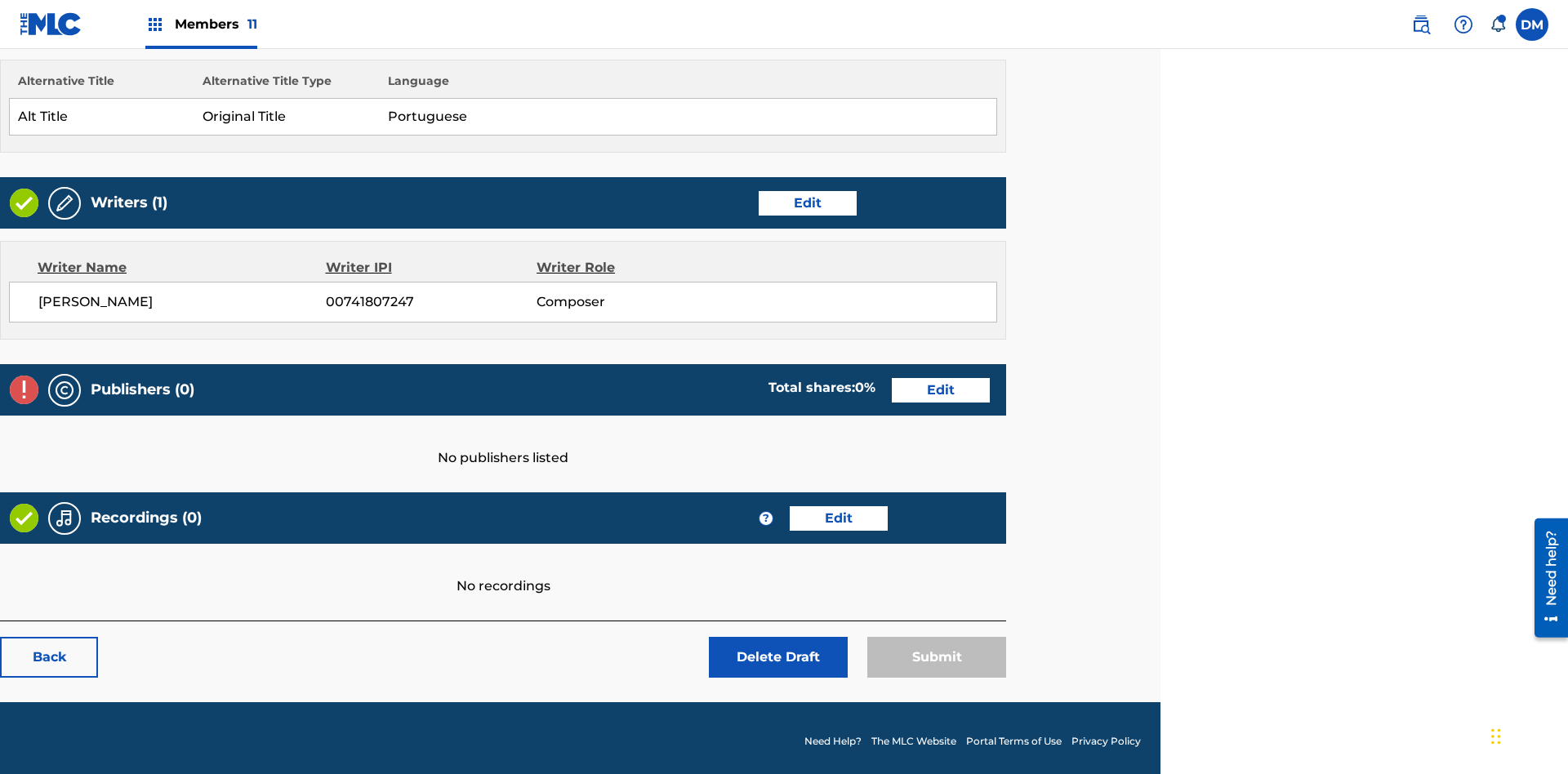
scroll to position [457, 408]
